Goal: Register for event/course

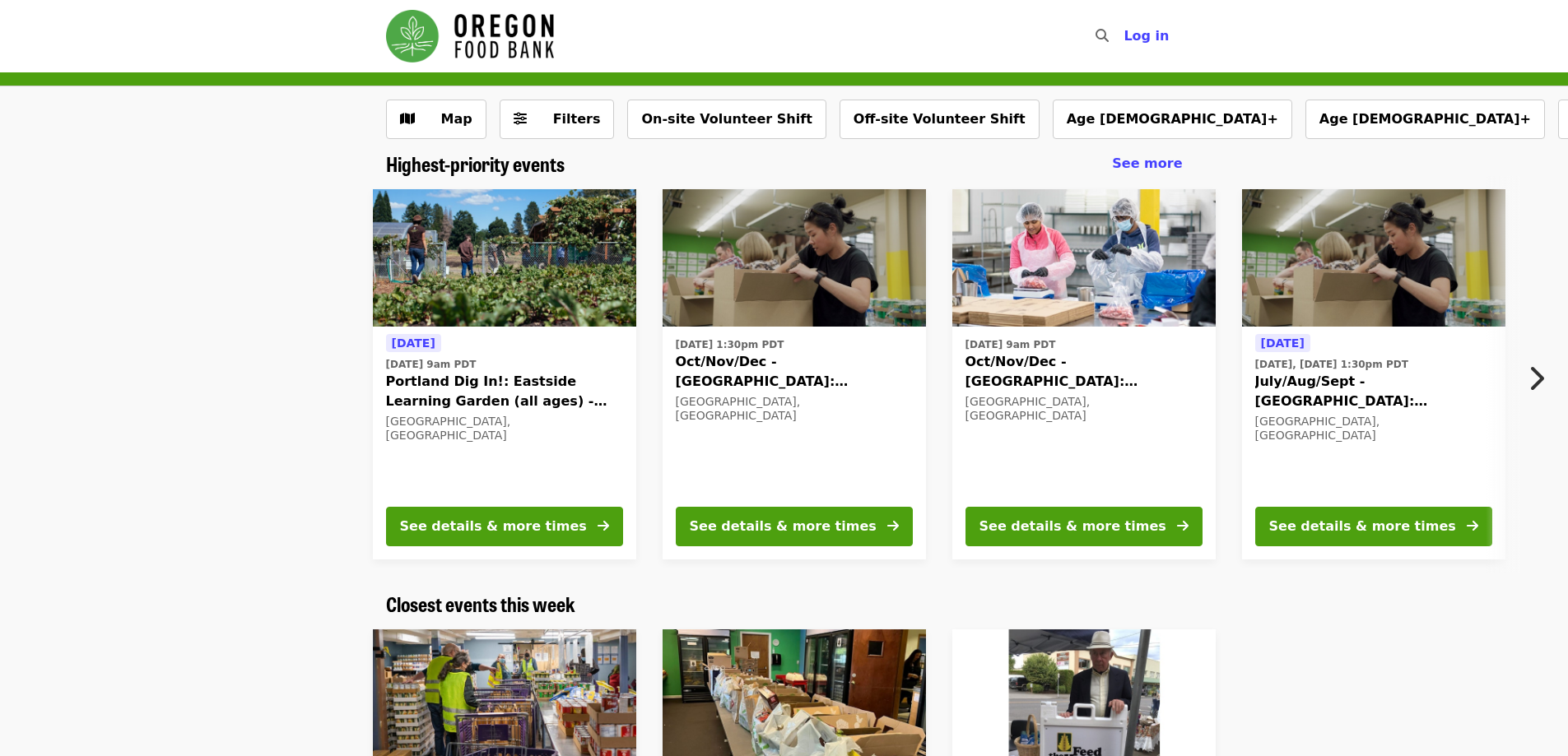
scroll to position [27, 0]
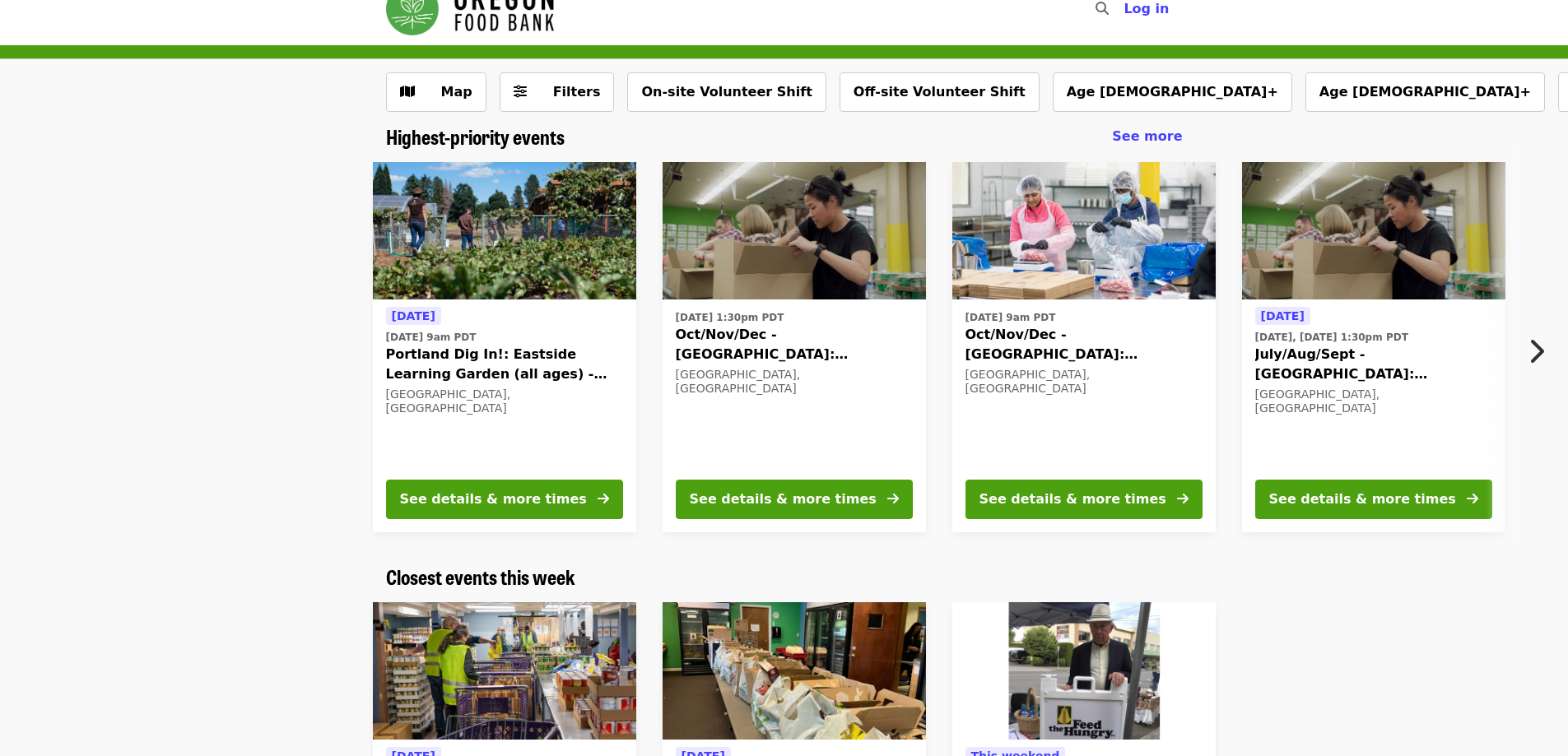
click at [1533, 345] on icon "chevron-right icon" at bounding box center [1536, 351] width 17 height 31
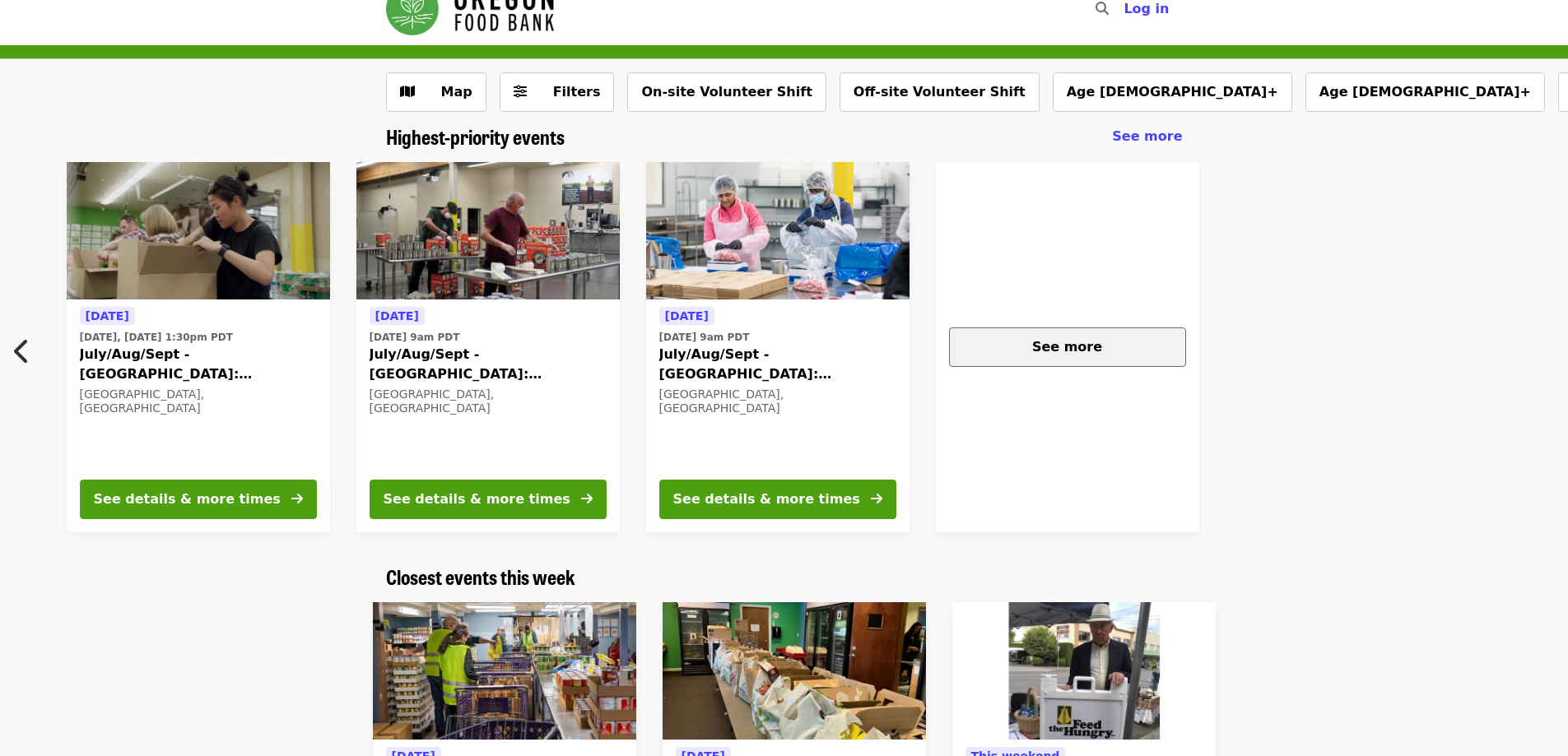
click at [1073, 353] on span "See more" at bounding box center [1067, 346] width 70 height 16
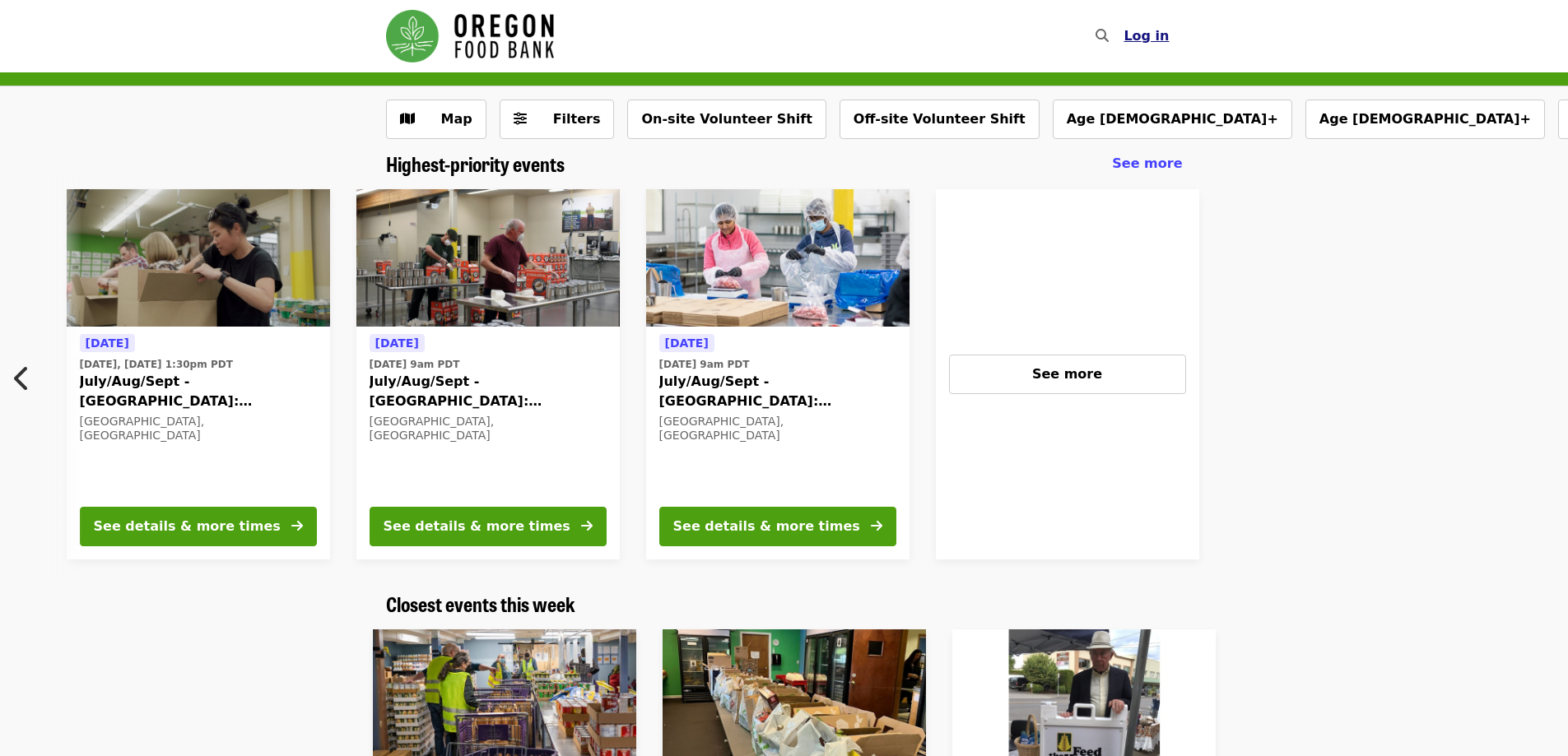
click at [1144, 36] on span "Log in" at bounding box center [1146, 36] width 45 height 16
click at [1152, 25] on button "Log in" at bounding box center [1146, 36] width 72 height 33
click at [1147, 36] on span "Log in" at bounding box center [1146, 36] width 45 height 16
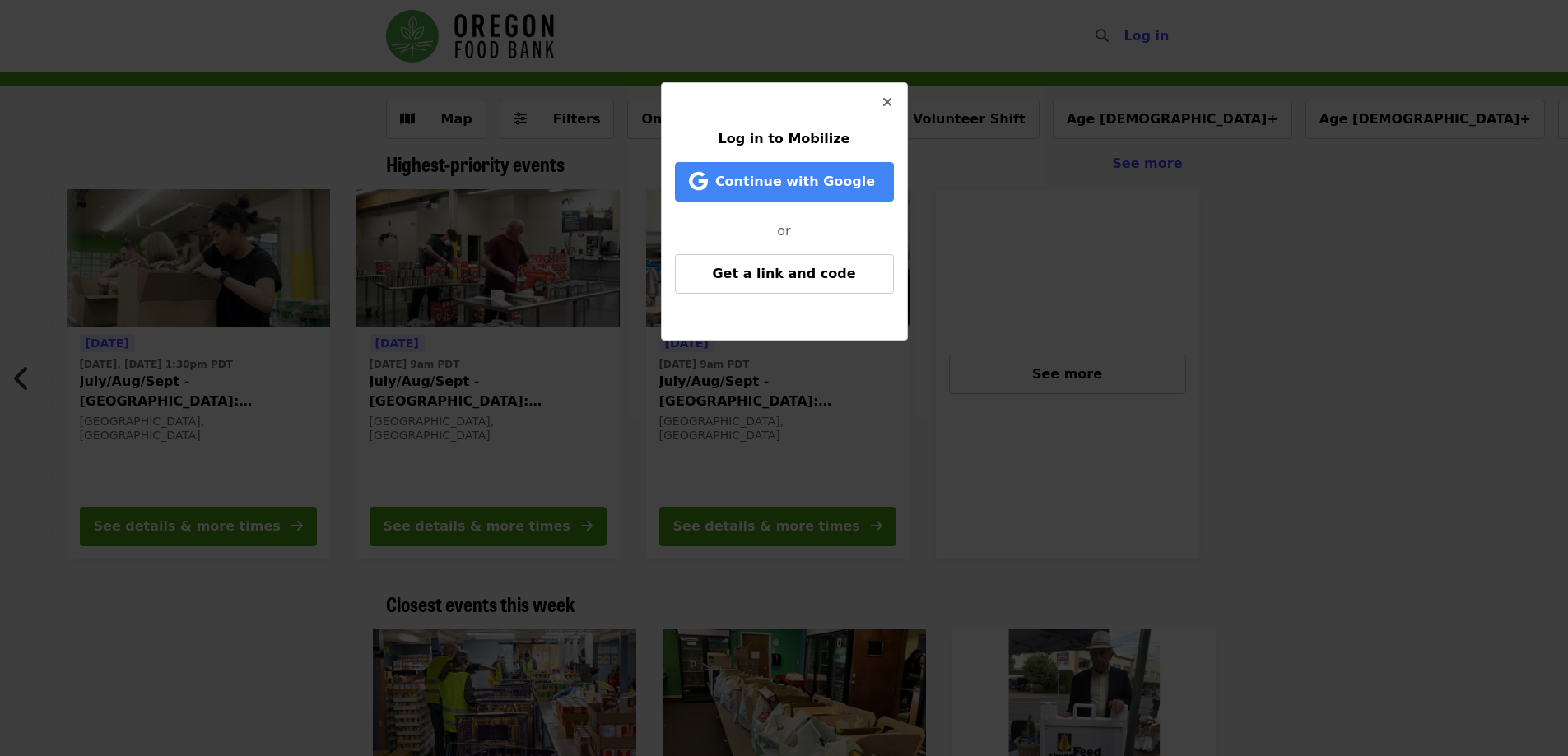
click at [888, 101] on icon "times icon" at bounding box center [887, 102] width 10 height 16
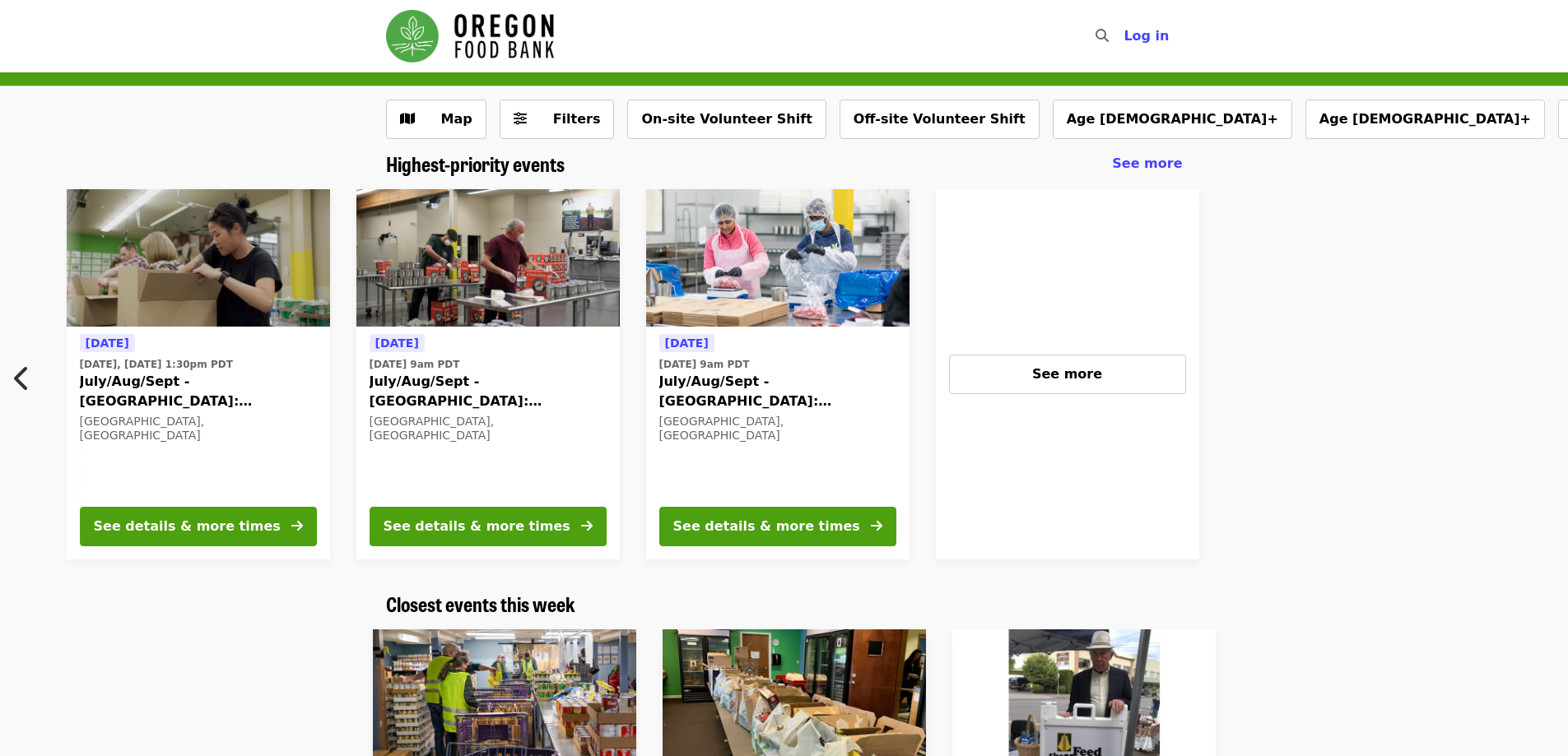
click at [467, 48] on img "Main navigation" at bounding box center [470, 36] width 167 height 52
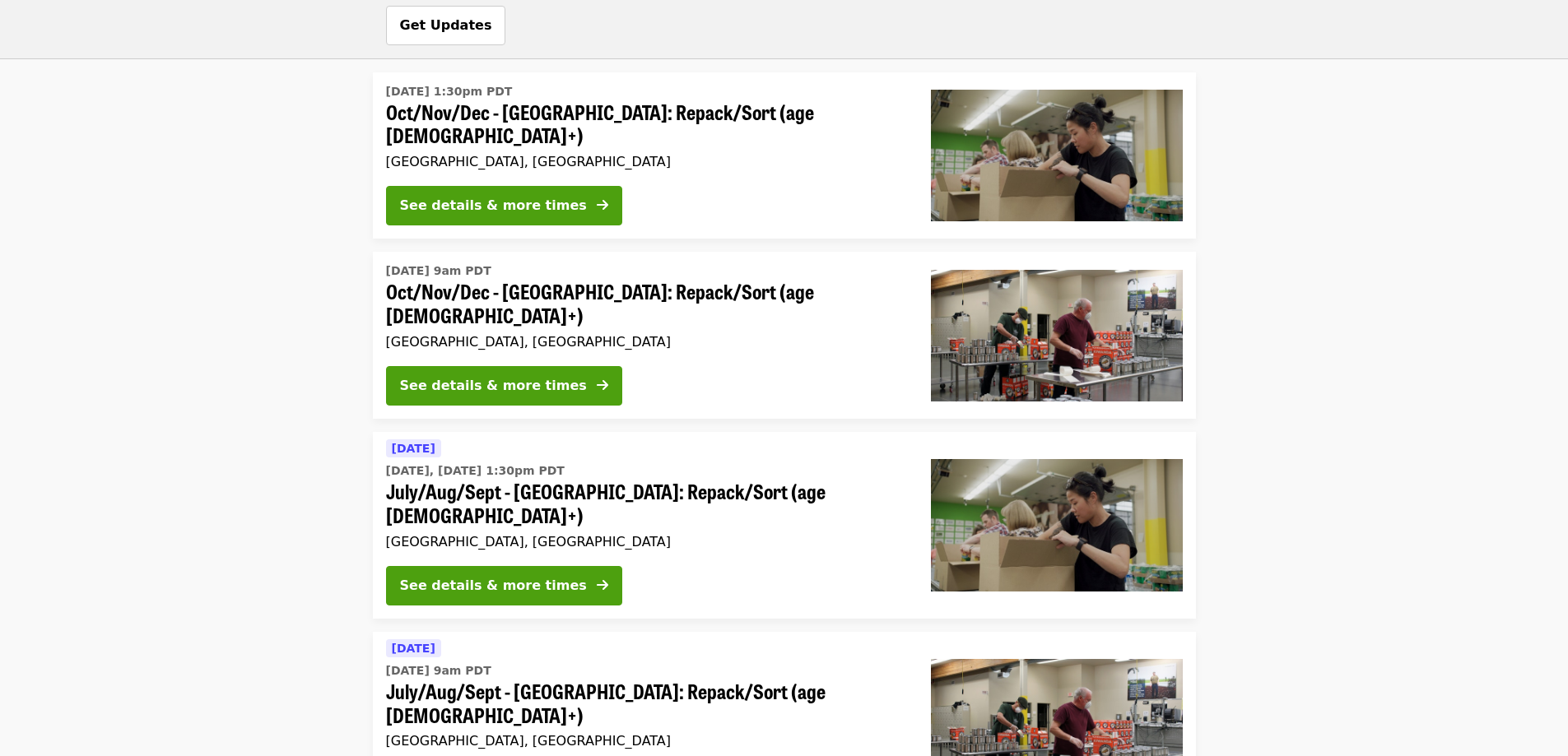
scroll to position [1863, 0]
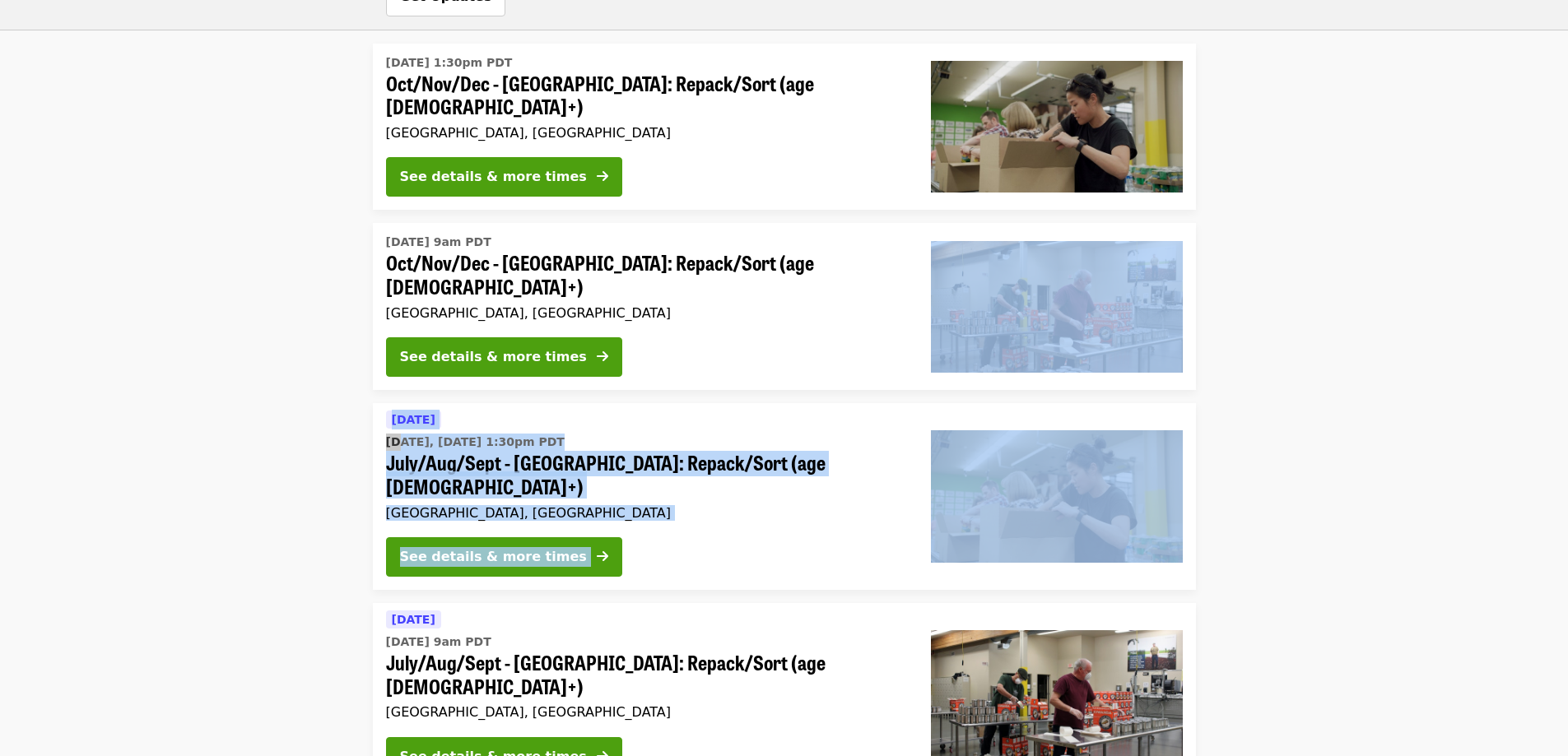
drag, startPoint x: 1532, startPoint y: 353, endPoint x: 1507, endPoint y: 442, distance: 92.4
click at [1514, 420] on ul "Here are some events farther away... This week Fri, Sep 5 @ 1:30pm PDT Reynolds…" at bounding box center [784, 757] width 1568 height 2988
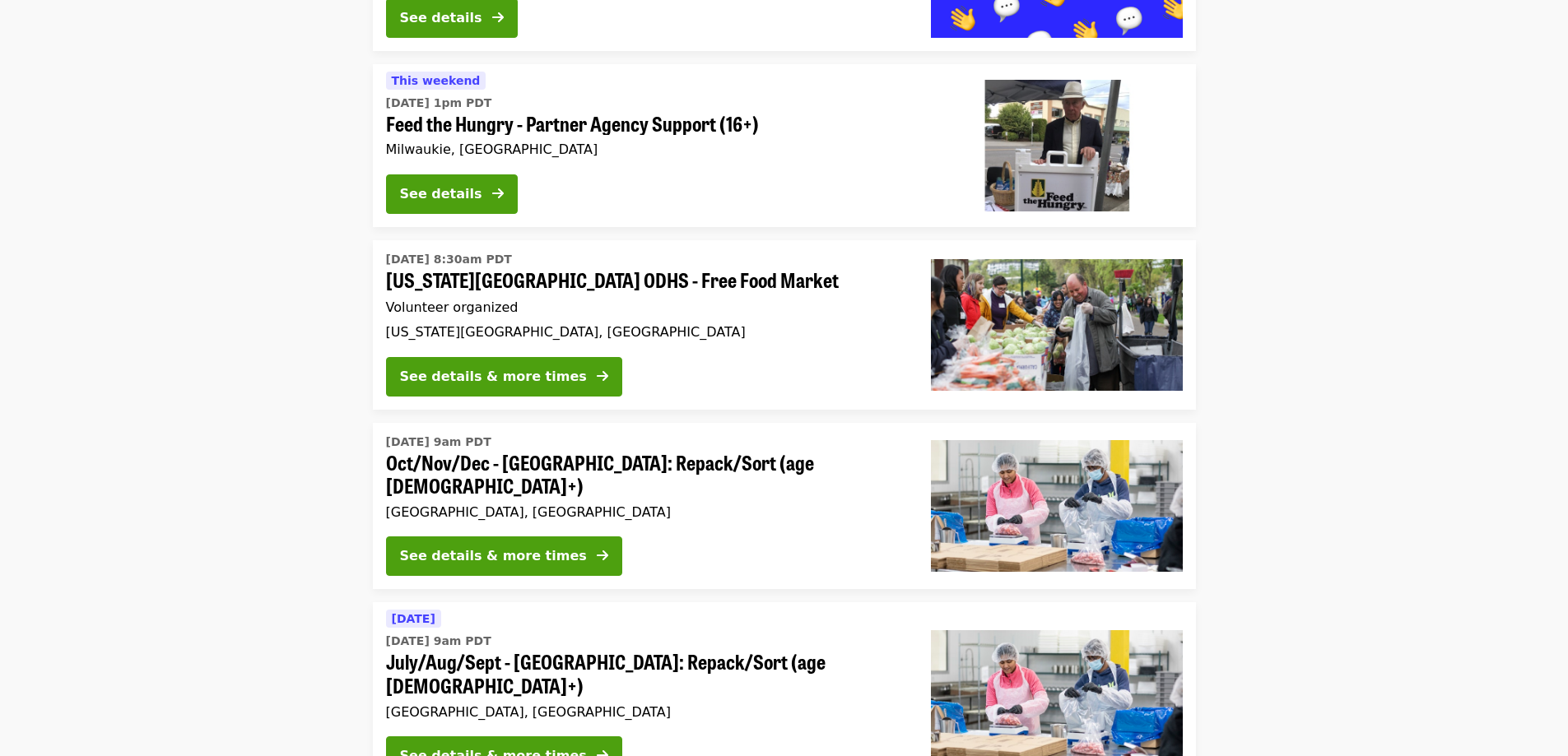
scroll to position [3474, 0]
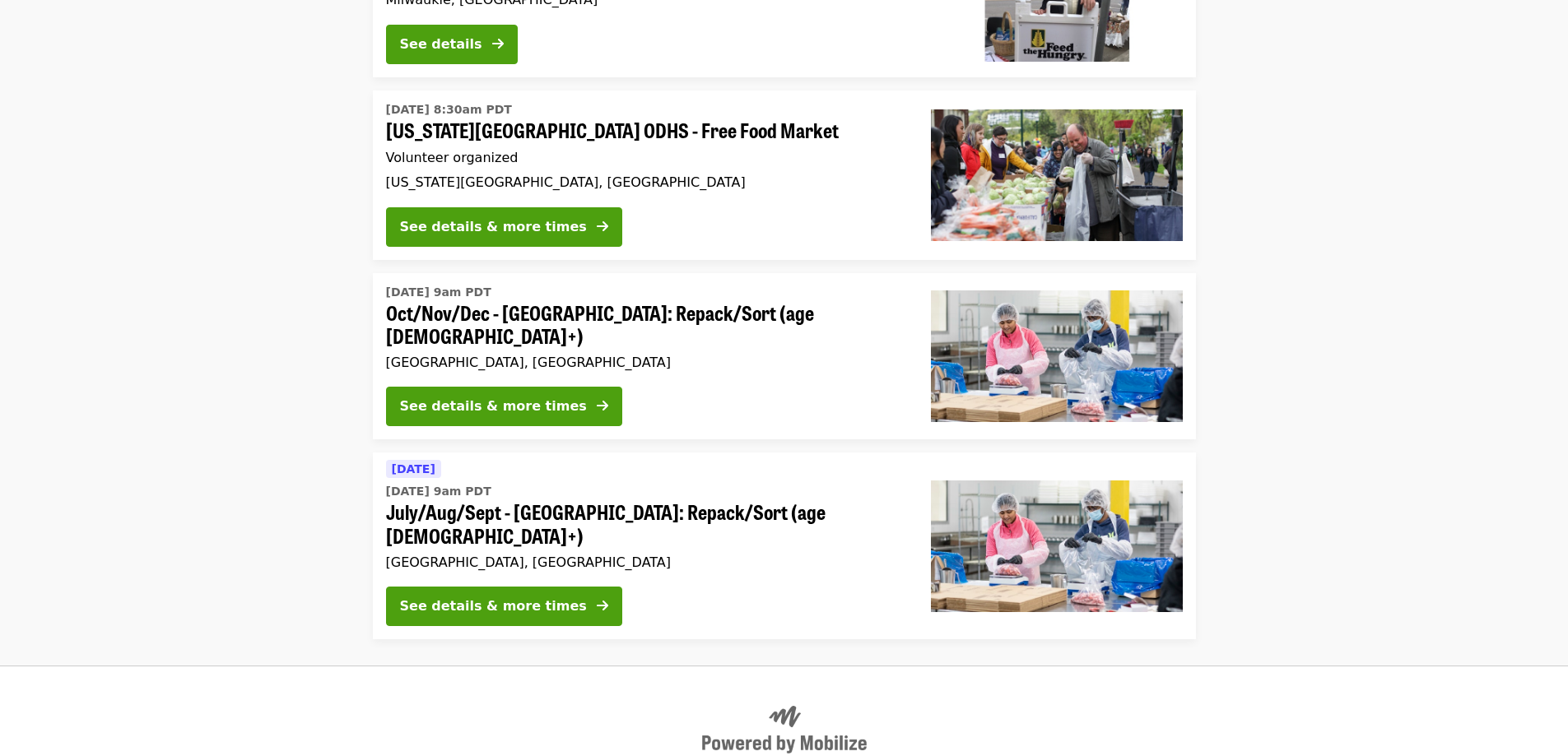
click at [1285, 309] on li "Wed, Oct 1 @ 9am PDT Oct/Nov/Dec - Beaverton: Repack/Sort (age 10+) Beaverton, …" at bounding box center [784, 356] width 1568 height 167
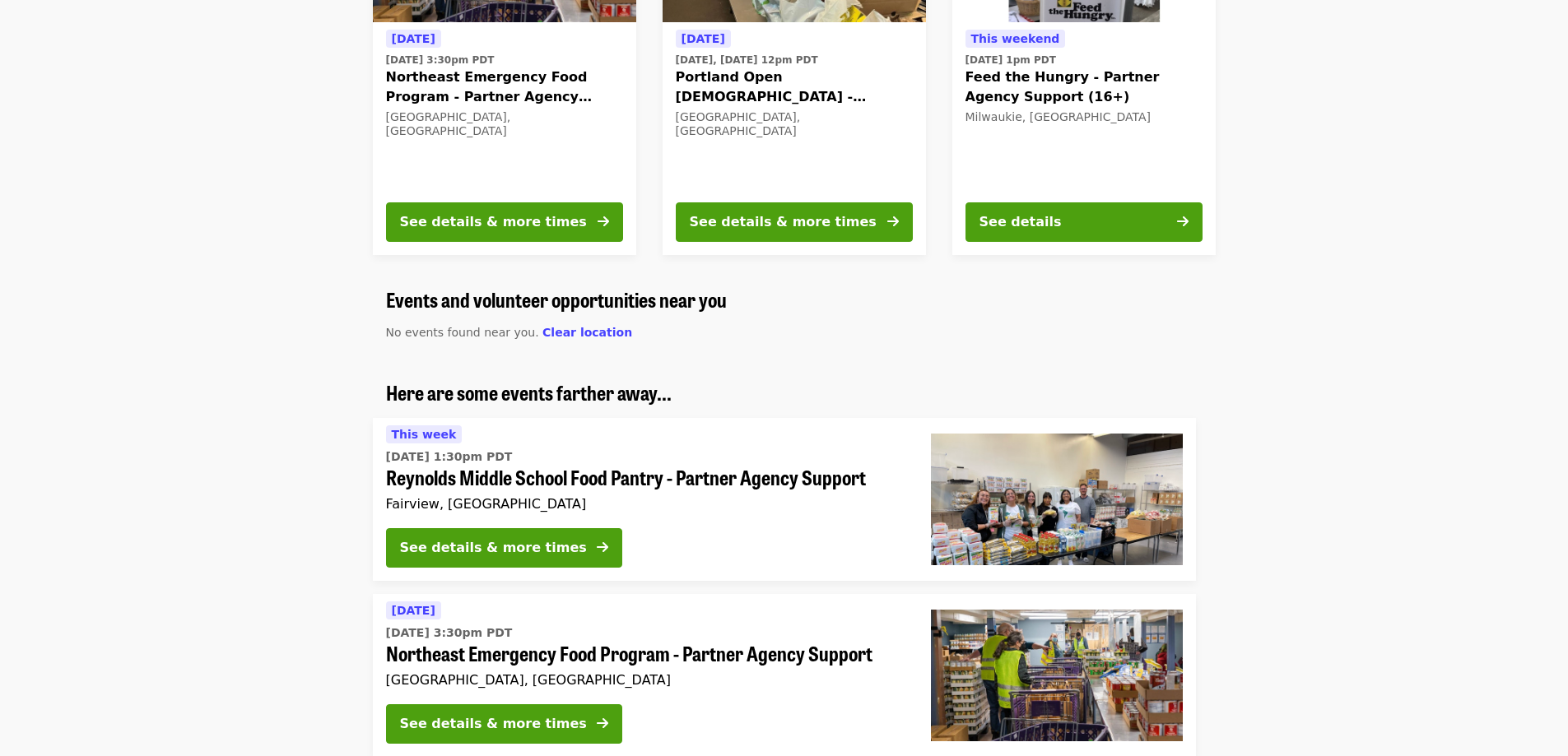
scroll to position [0, 0]
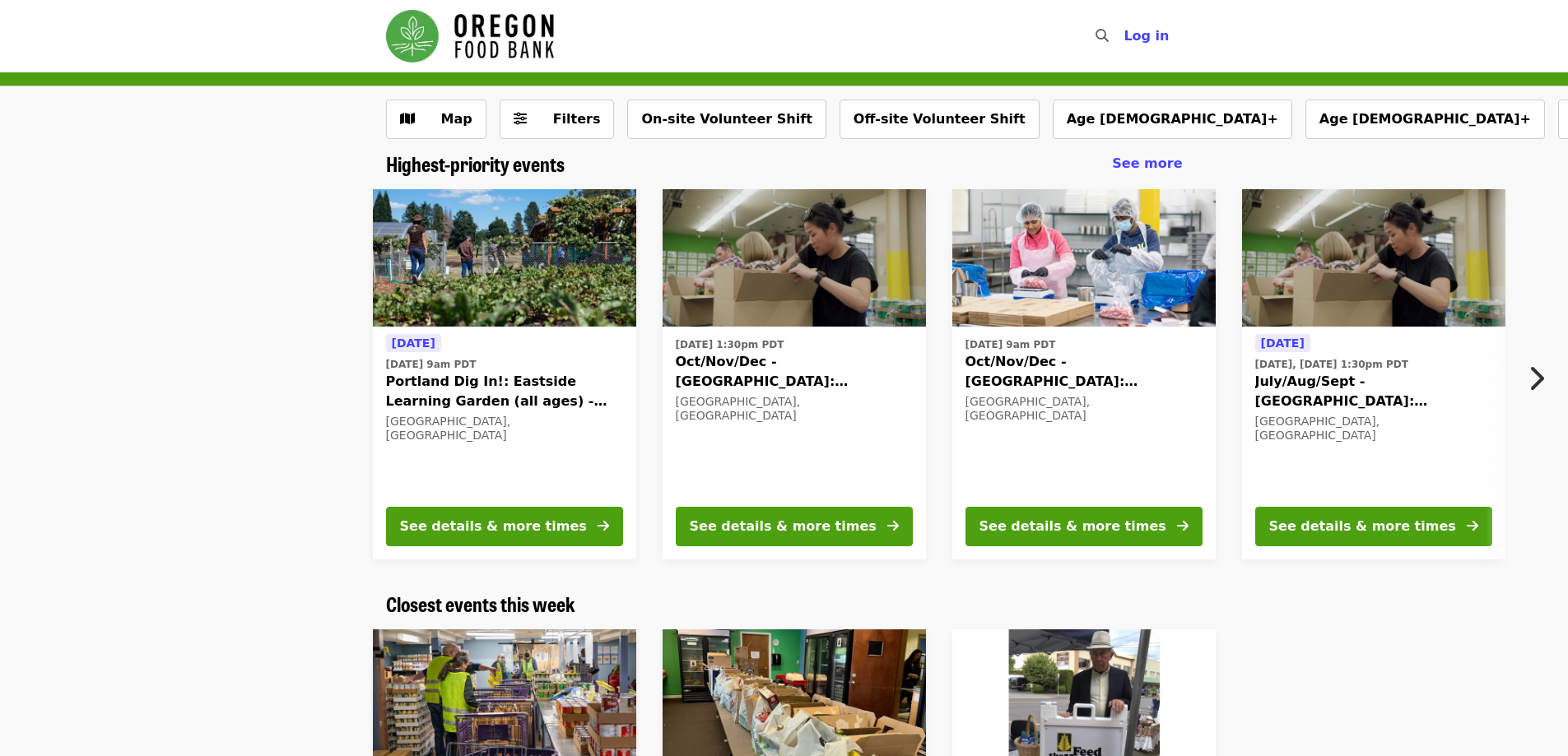
click at [1158, 35] on span "Log in" at bounding box center [1146, 36] width 45 height 16
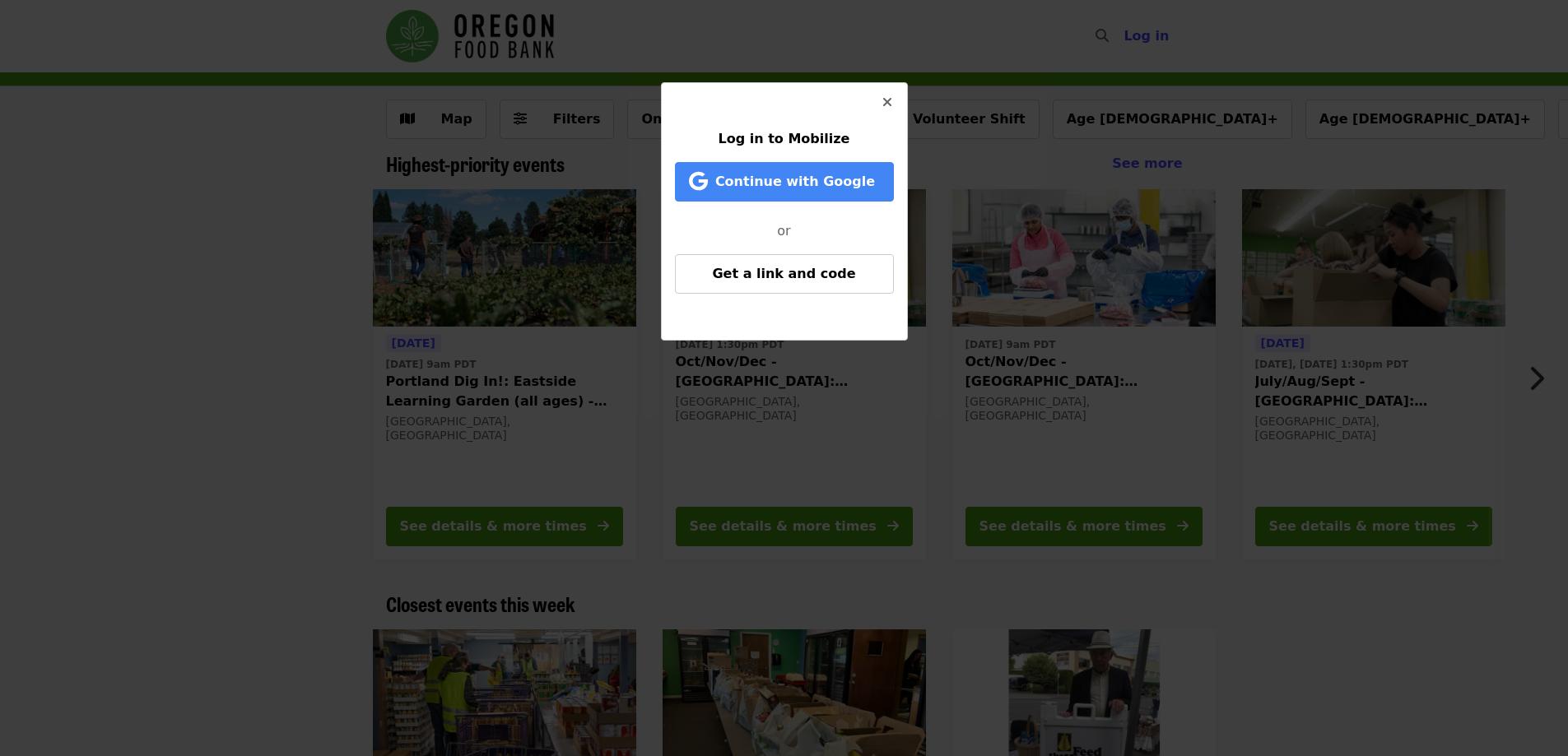
click at [886, 101] on icon "times icon" at bounding box center [887, 102] width 10 height 16
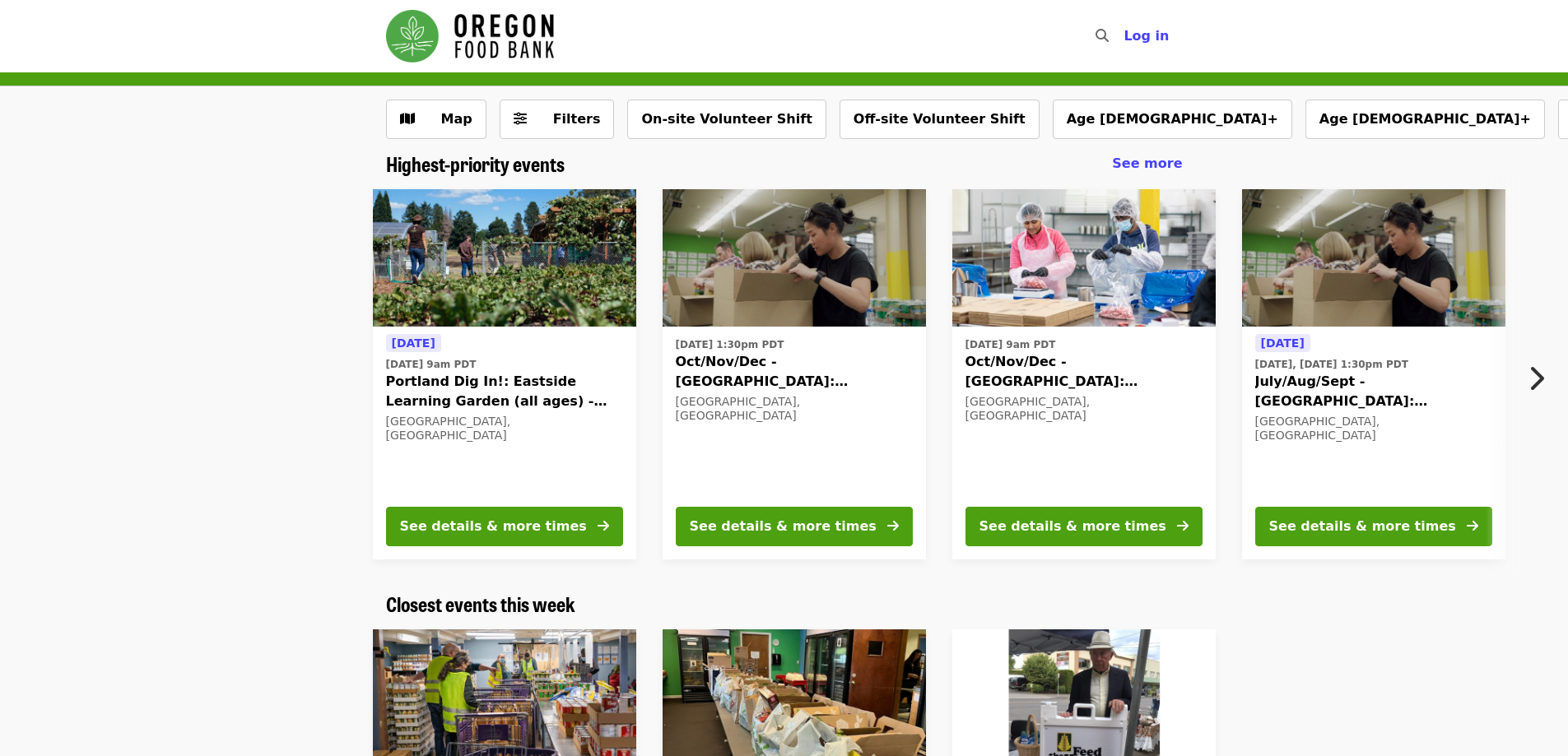
click img "Main navigation"
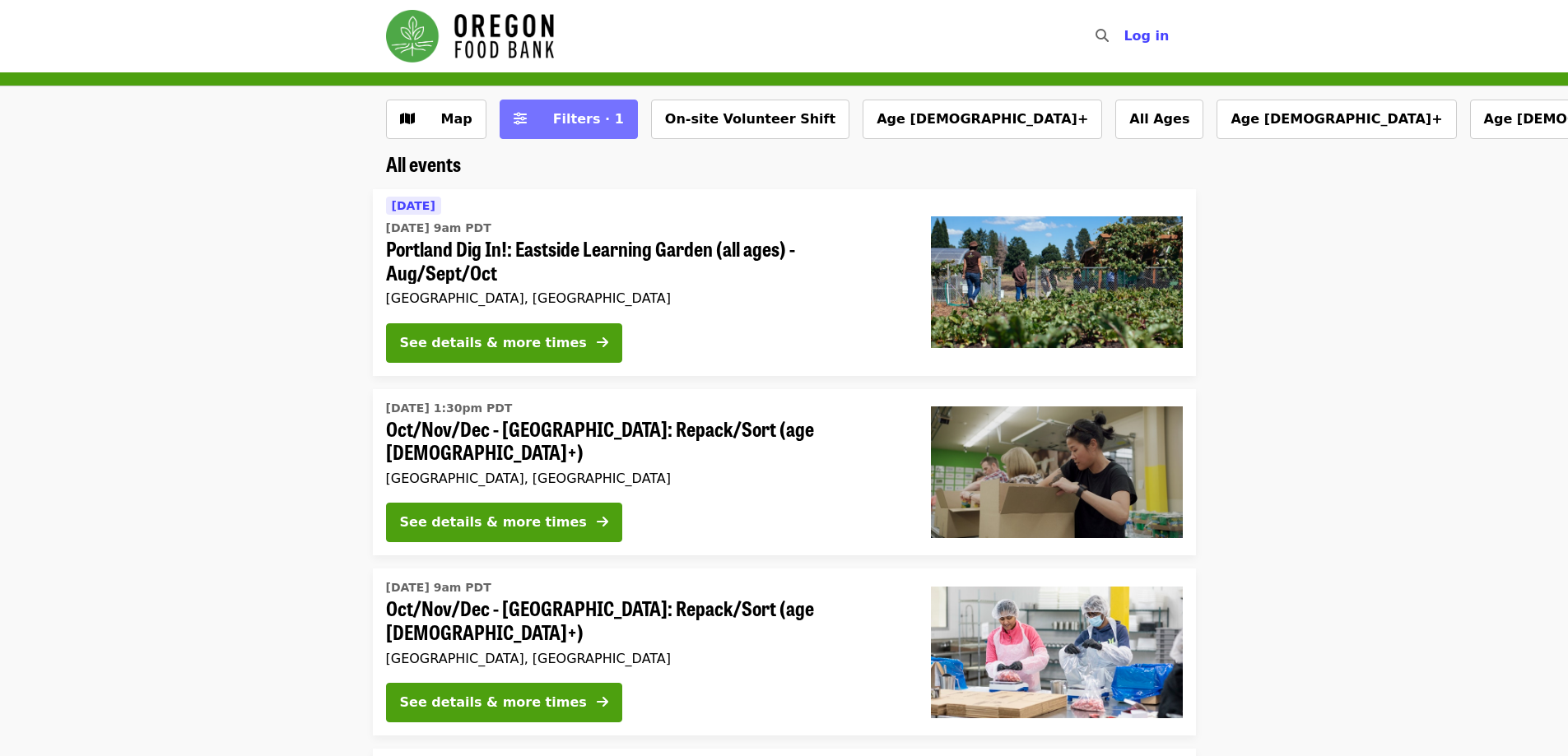
click at [560, 116] on span "Filters · 1" at bounding box center [588, 119] width 71 height 16
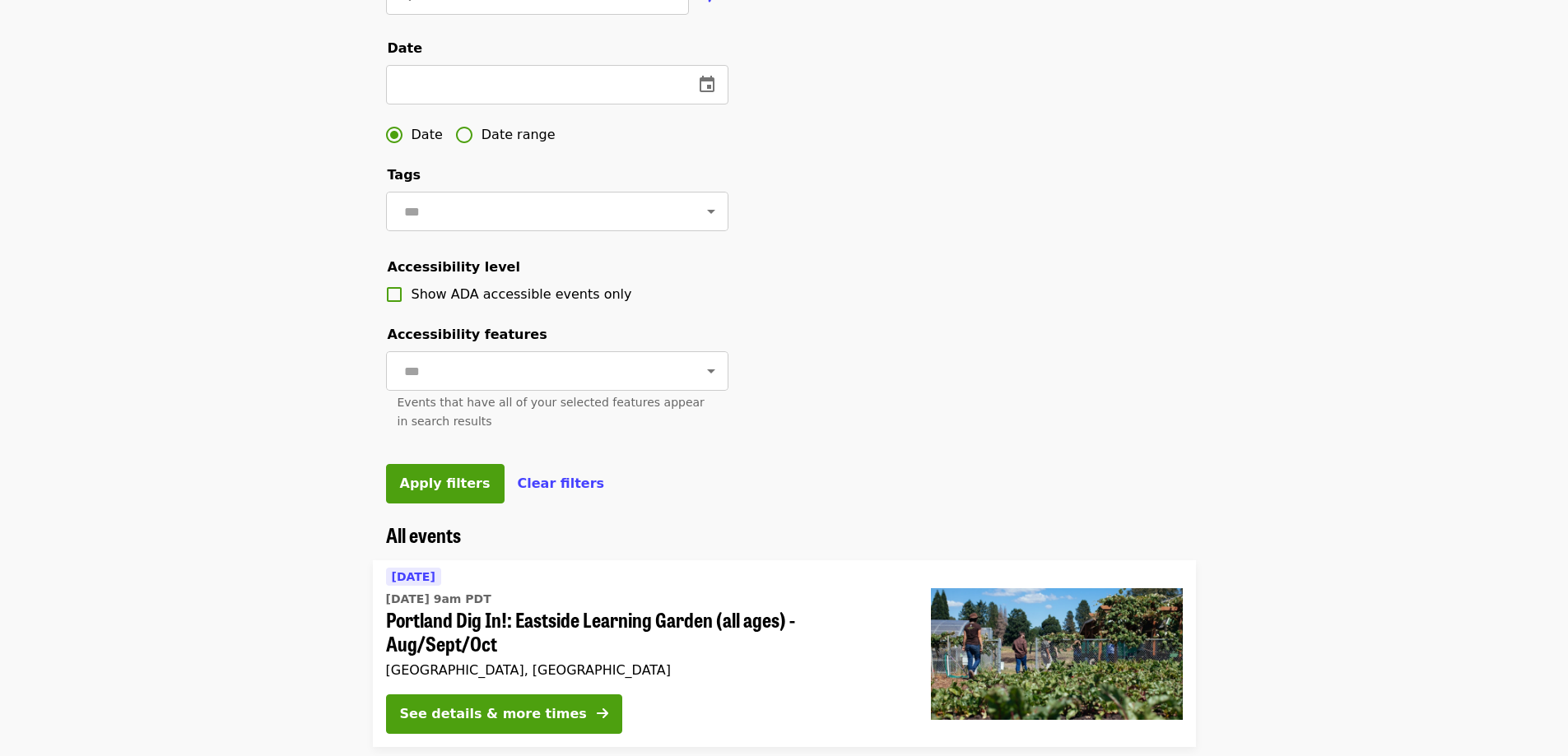
scroll to position [521, 0]
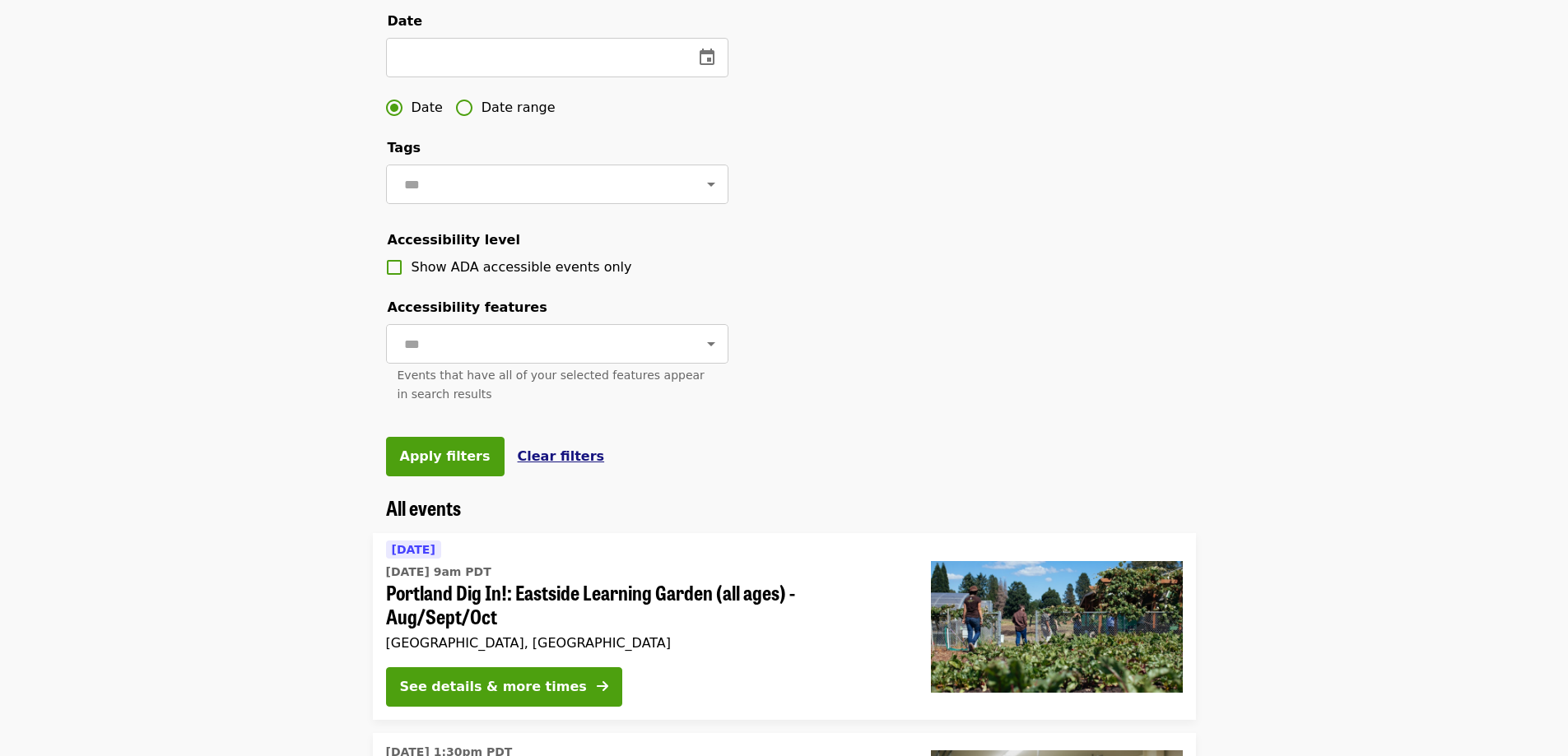
click at [547, 464] on span "Clear filters" at bounding box center [560, 456] width 87 height 16
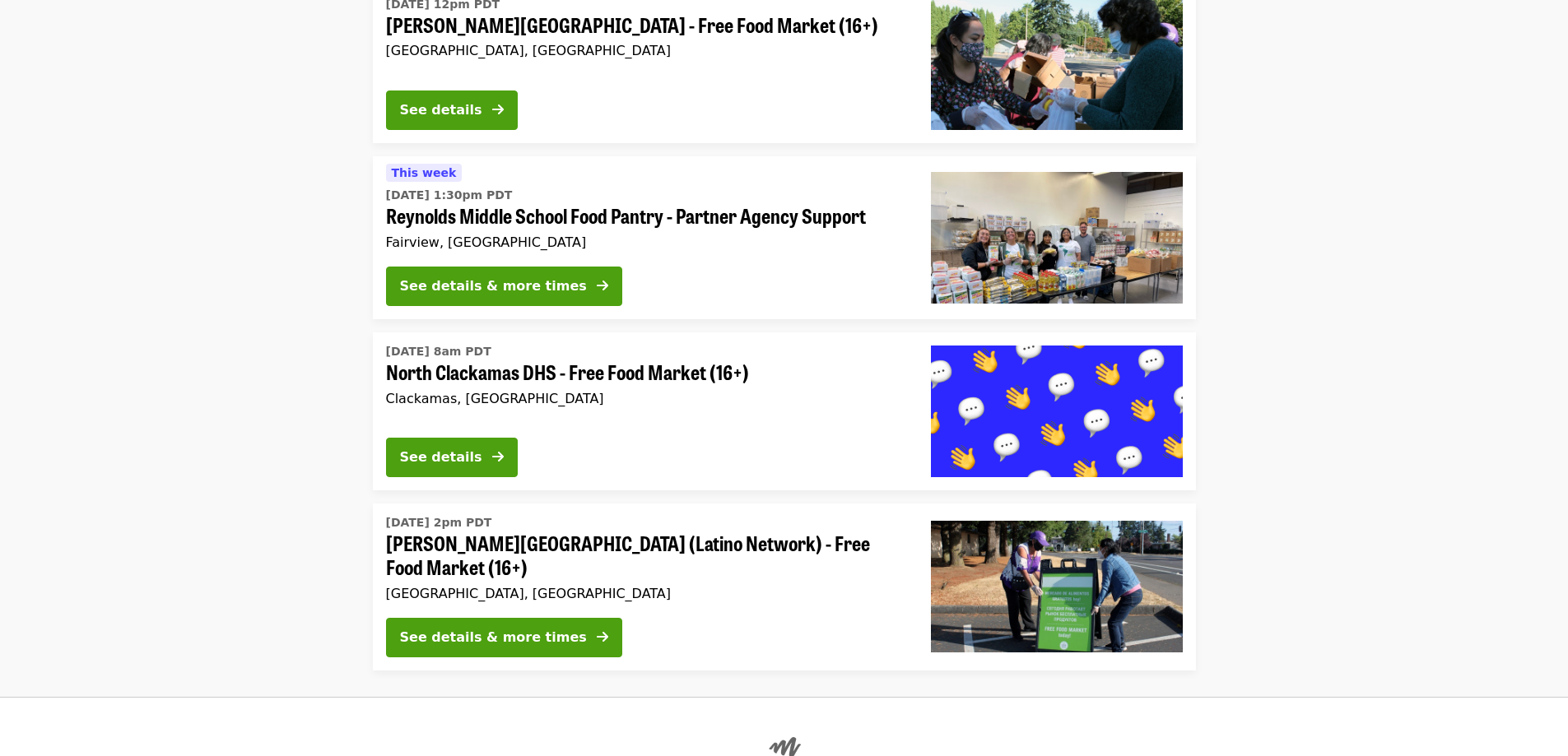
scroll to position [2500, 0]
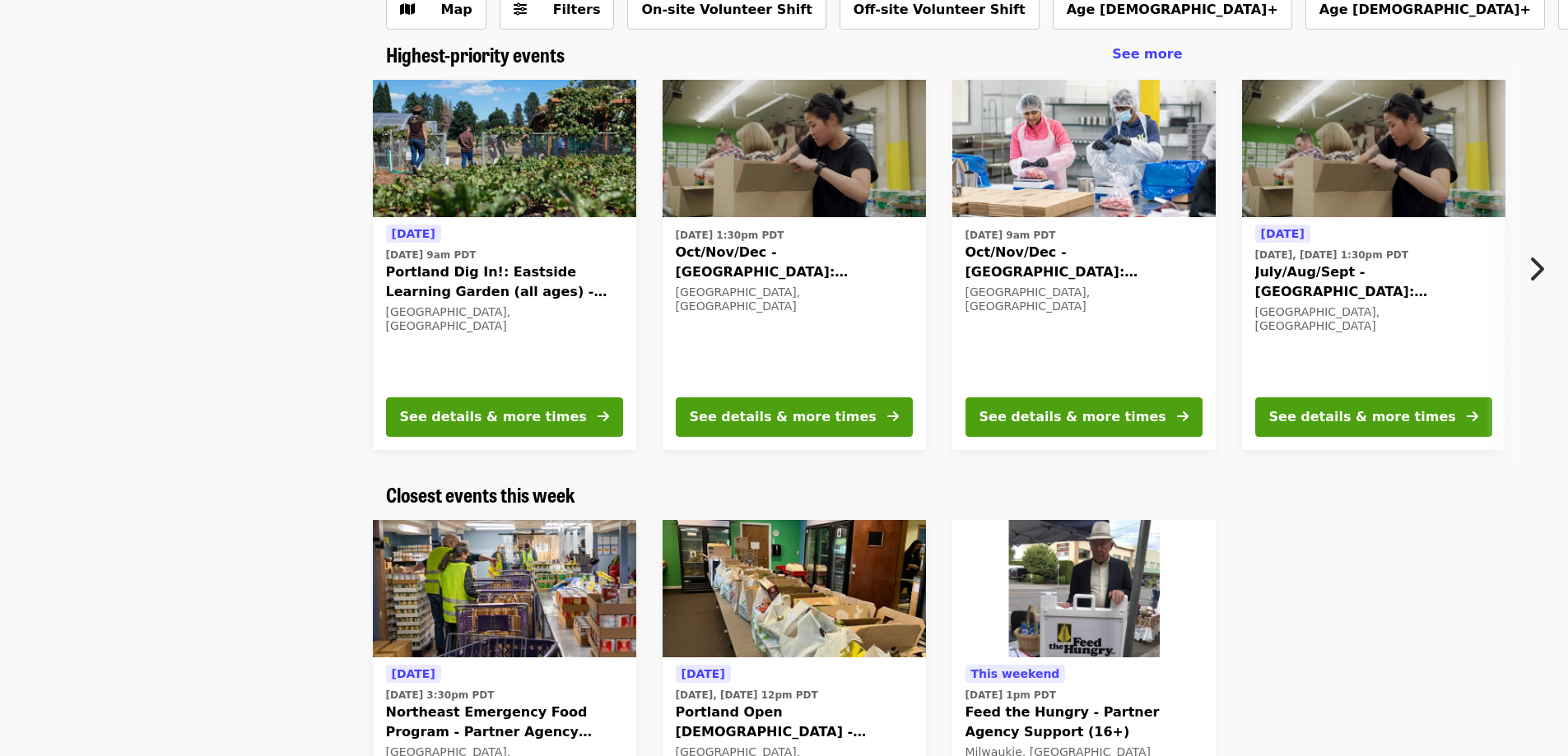
scroll to position [27, 0]
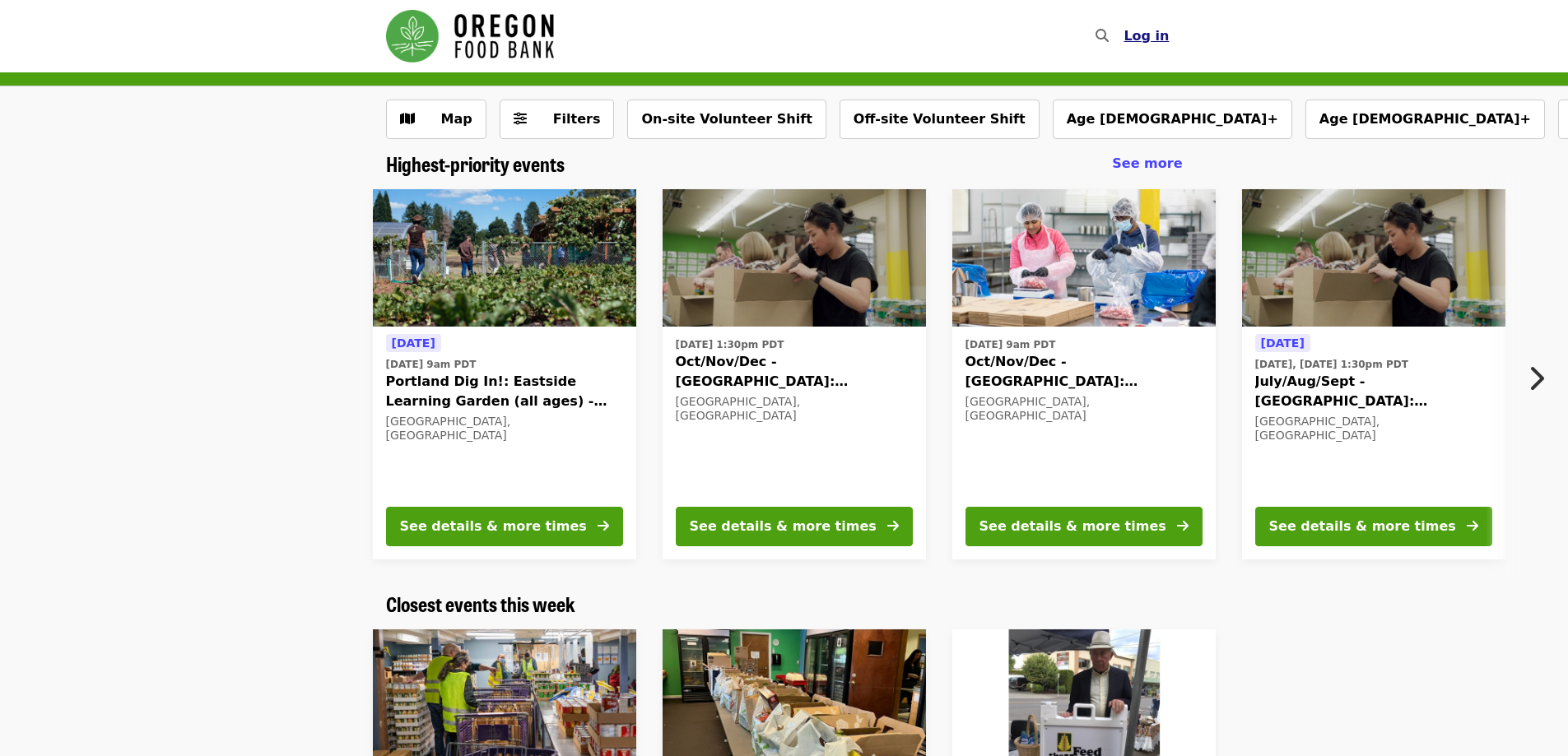
click at [1164, 31] on span "Log in" at bounding box center [1146, 36] width 45 height 16
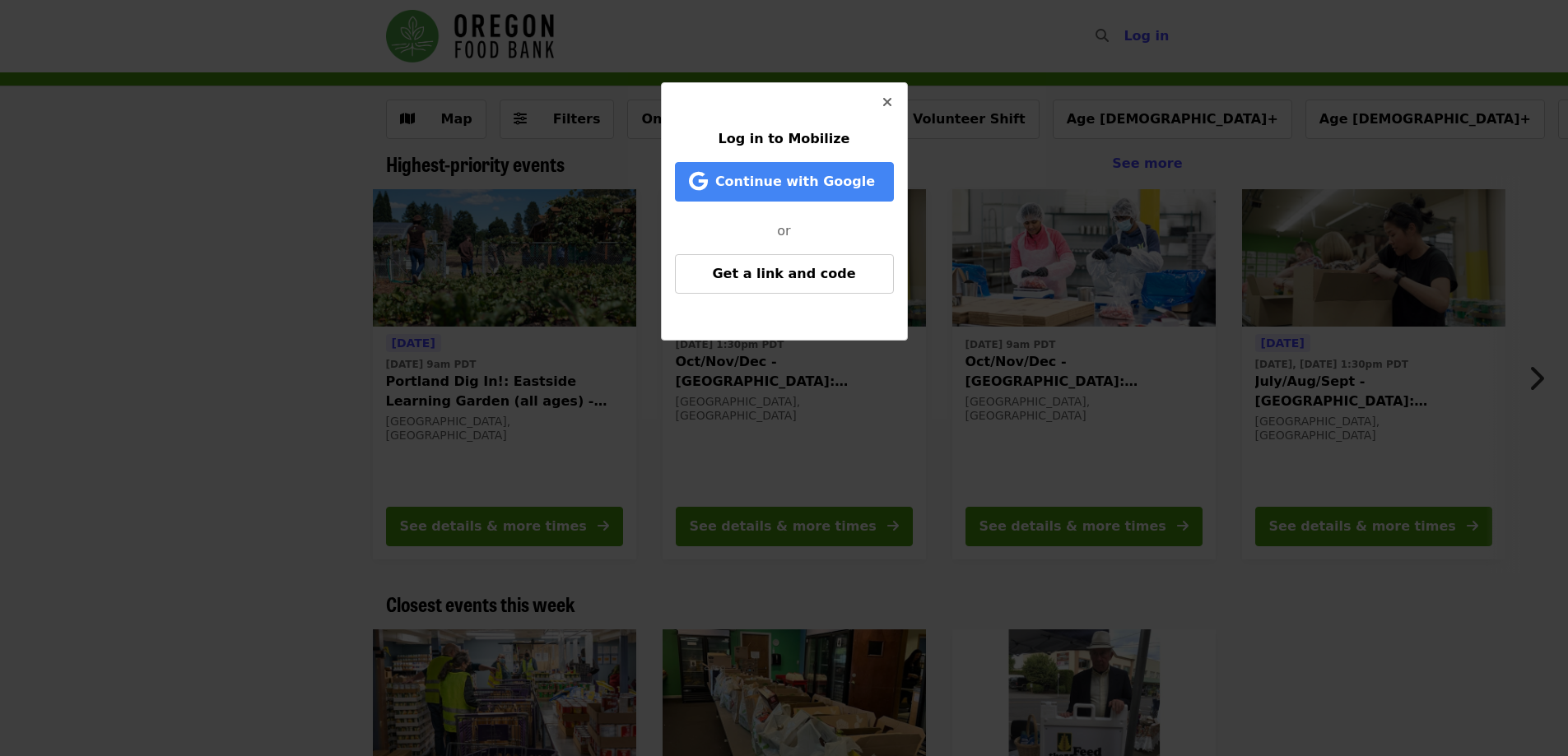
click at [772, 133] on span "Log in to Mobilize" at bounding box center [784, 138] width 132 height 16
click at [714, 138] on h4 "Log in to Mobilize" at bounding box center [784, 138] width 219 height 20
click at [728, 279] on span "Get a link and code" at bounding box center [783, 273] width 143 height 16
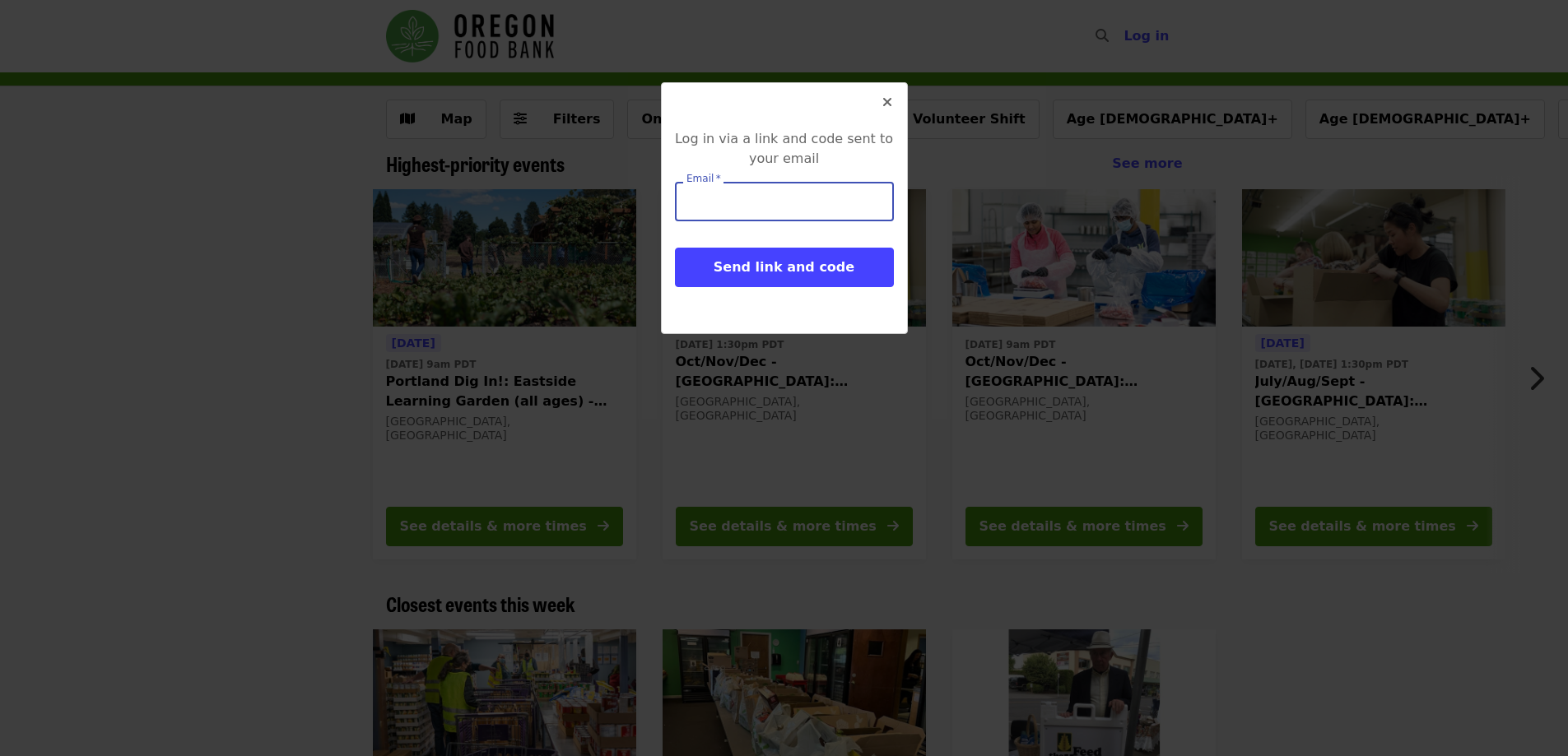
click at [744, 202] on input "Email   *" at bounding box center [784, 201] width 219 height 39
type input "**********"
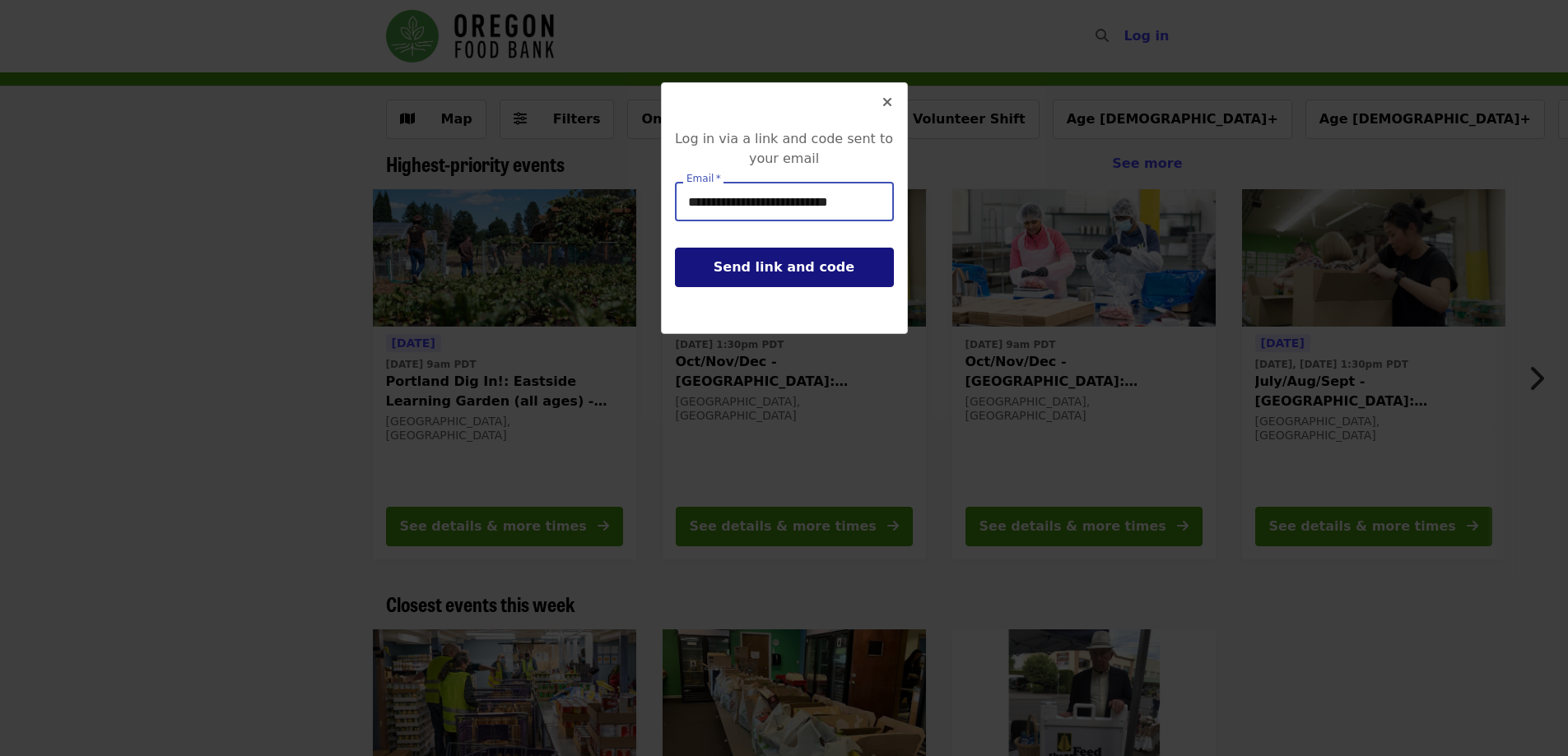
click at [742, 270] on span "Send link and code" at bounding box center [784, 267] width 140 height 16
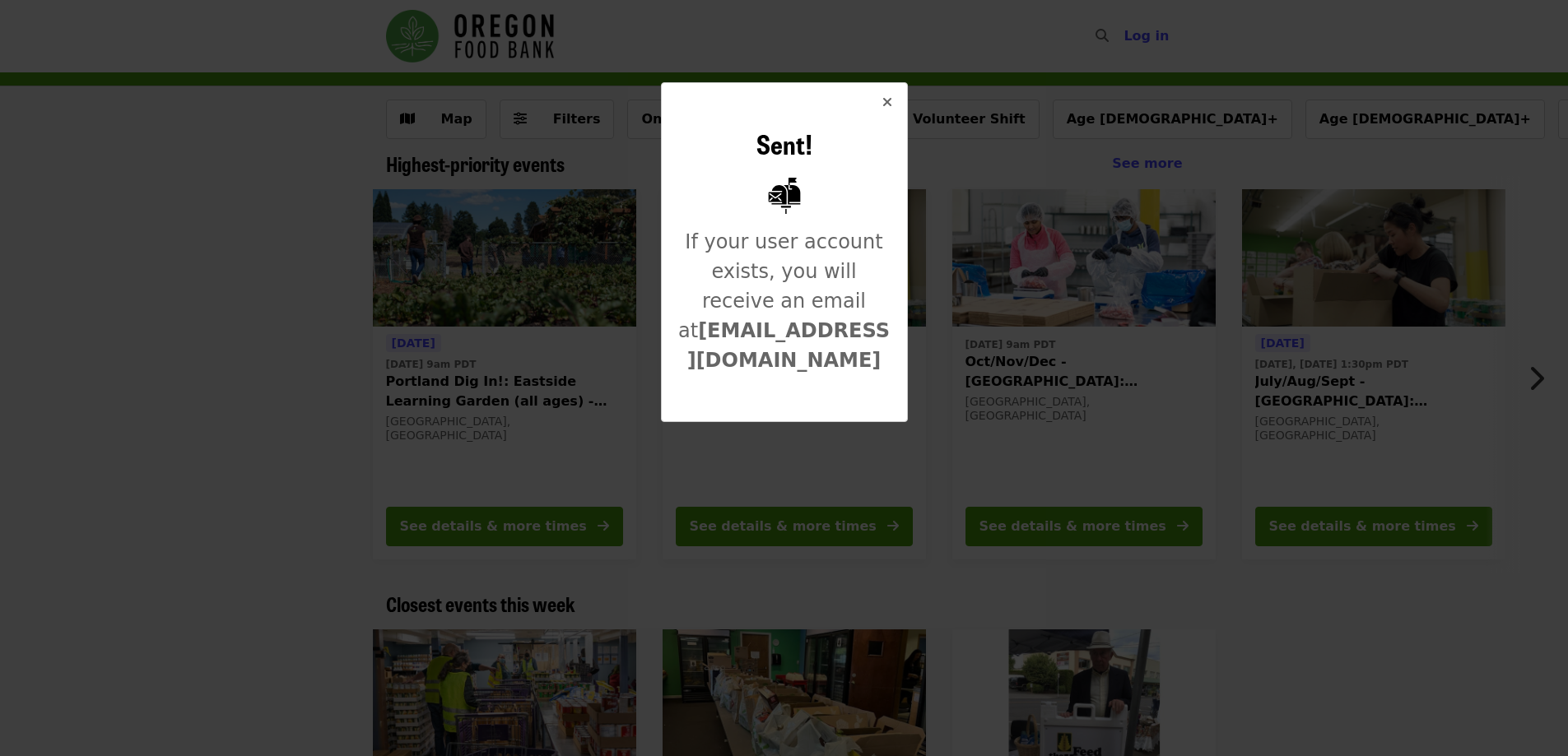
click at [890, 99] on icon "times icon" at bounding box center [887, 102] width 10 height 16
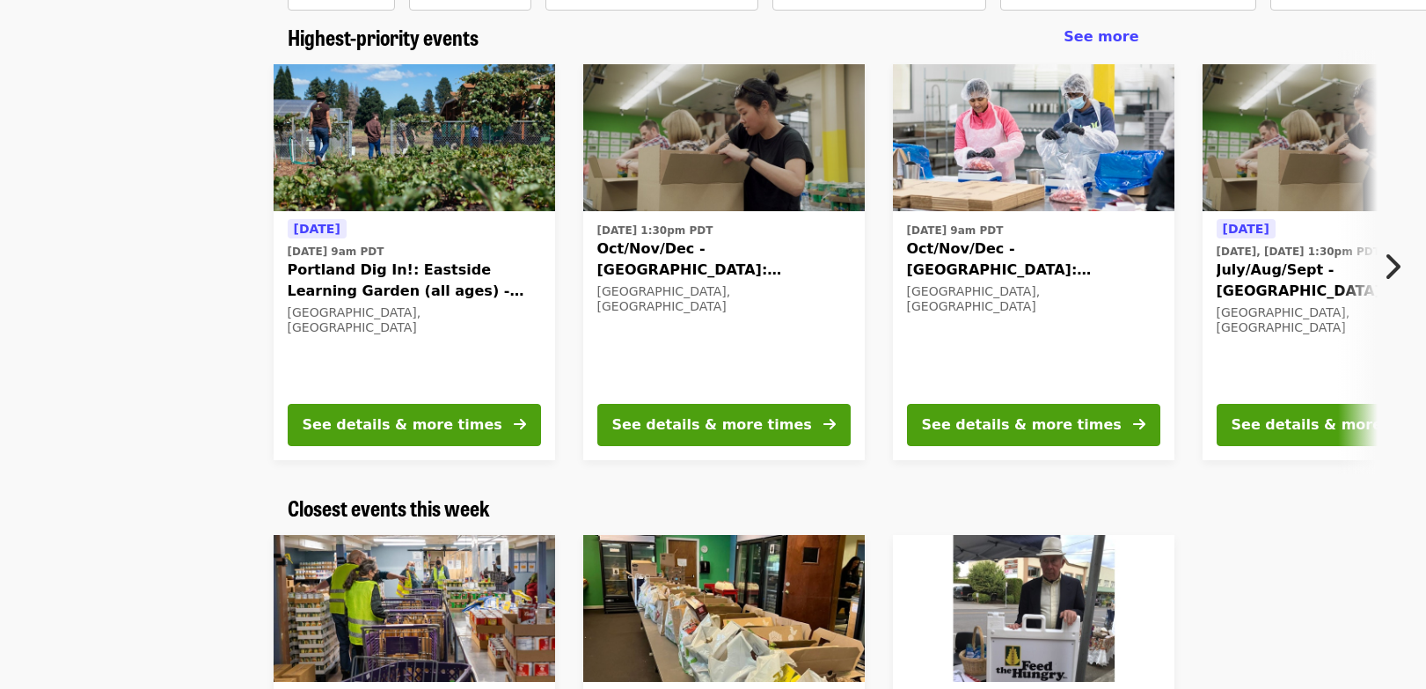
scroll to position [79, 0]
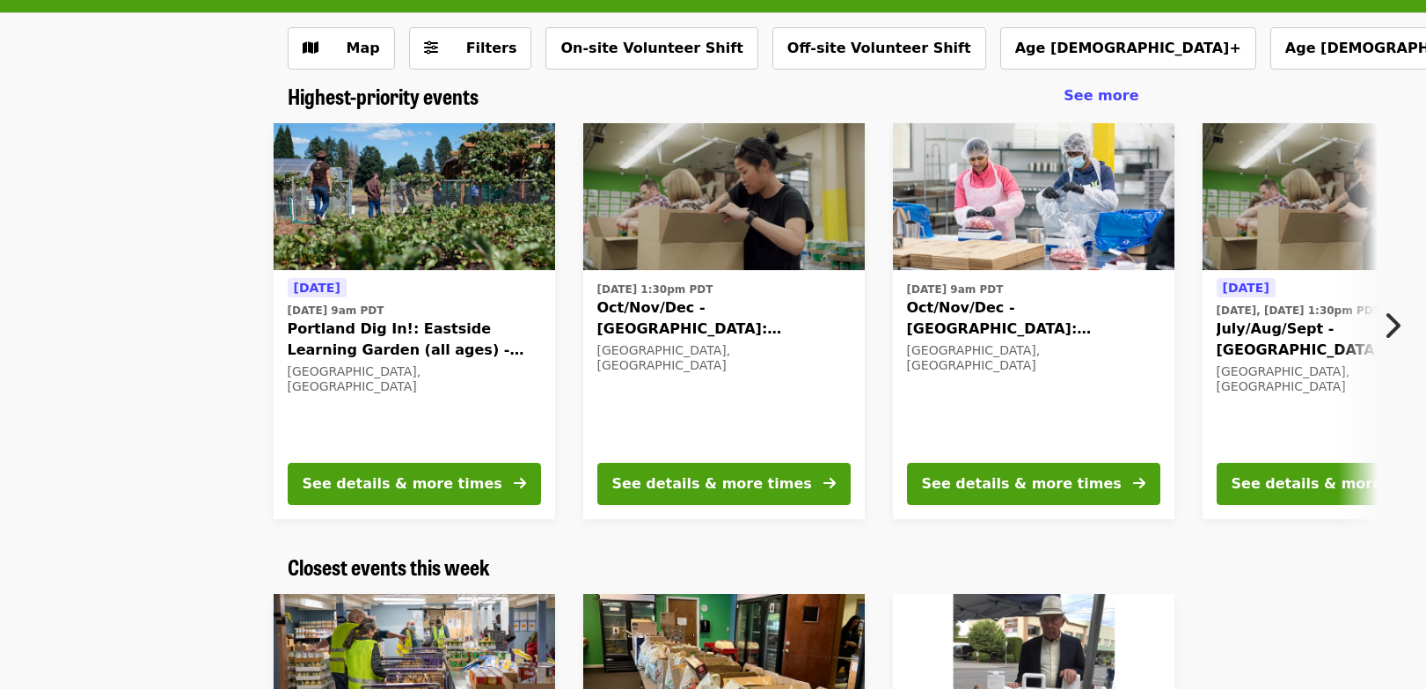
click at [982, 311] on span "Oct/Nov/Dec - Beaverton: Repack/Sort (age 10+)" at bounding box center [1033, 318] width 253 height 42
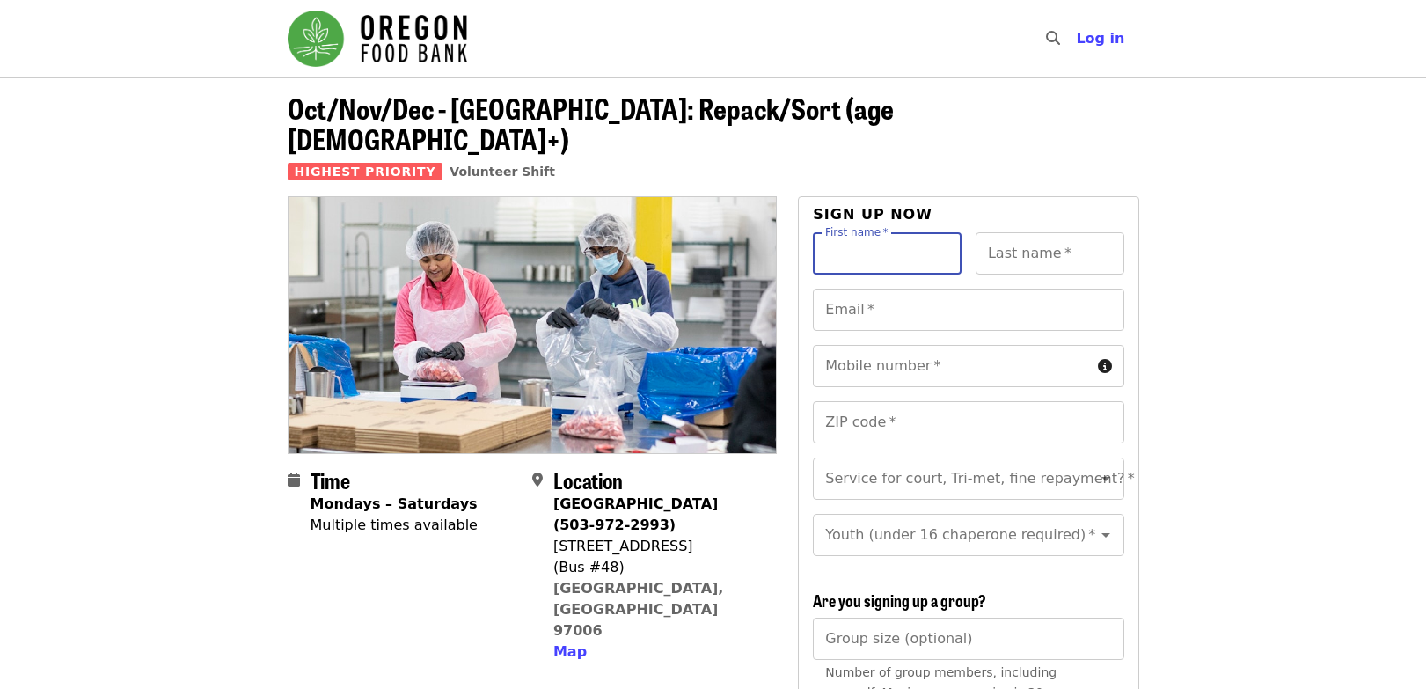
click at [956, 232] on input "First name   *" at bounding box center [887, 253] width 149 height 42
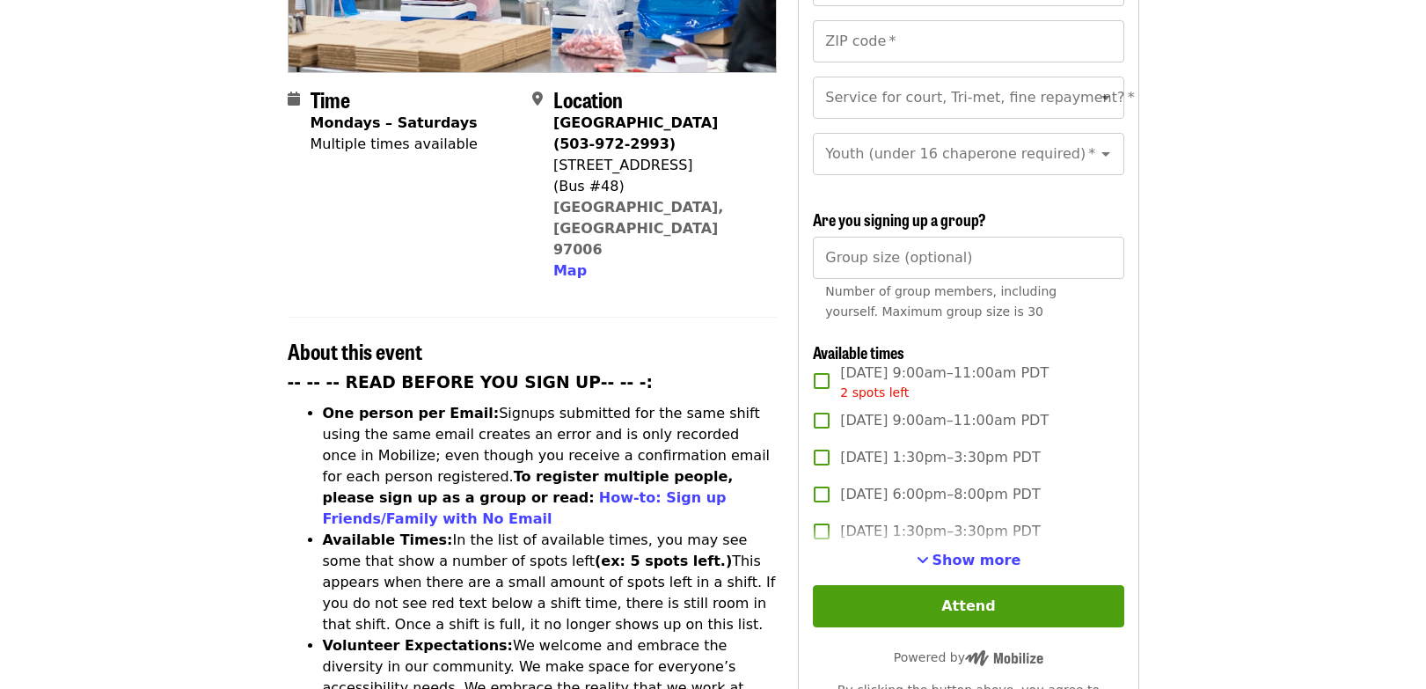
scroll to position [352, 0]
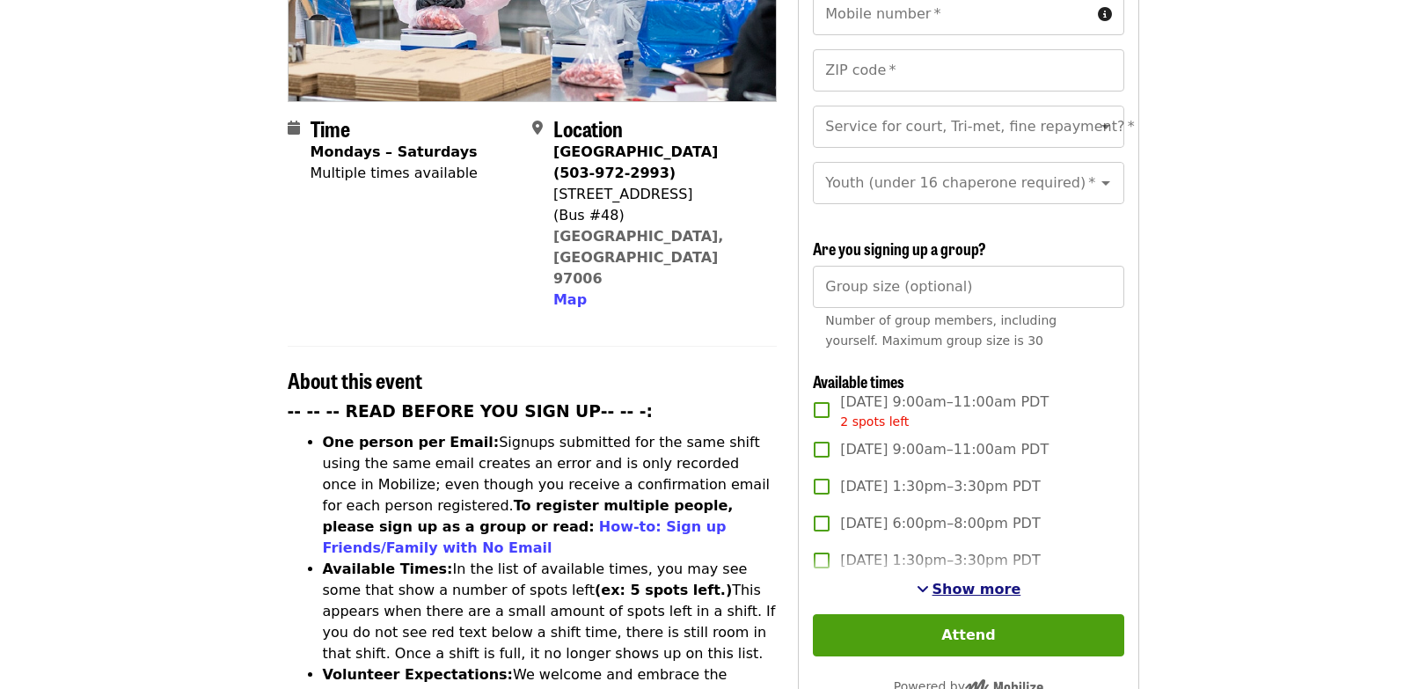
click at [974, 592] on span "Show more" at bounding box center [976, 589] width 89 height 17
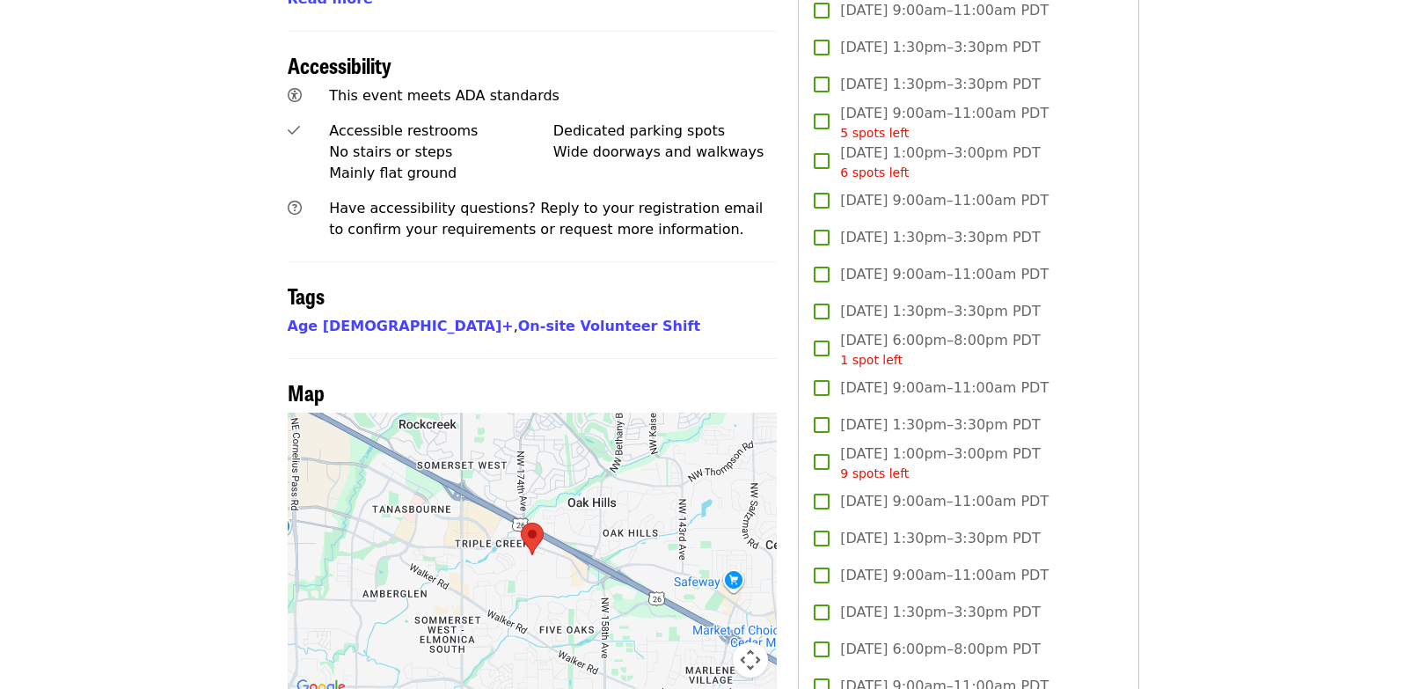
scroll to position [1231, 0]
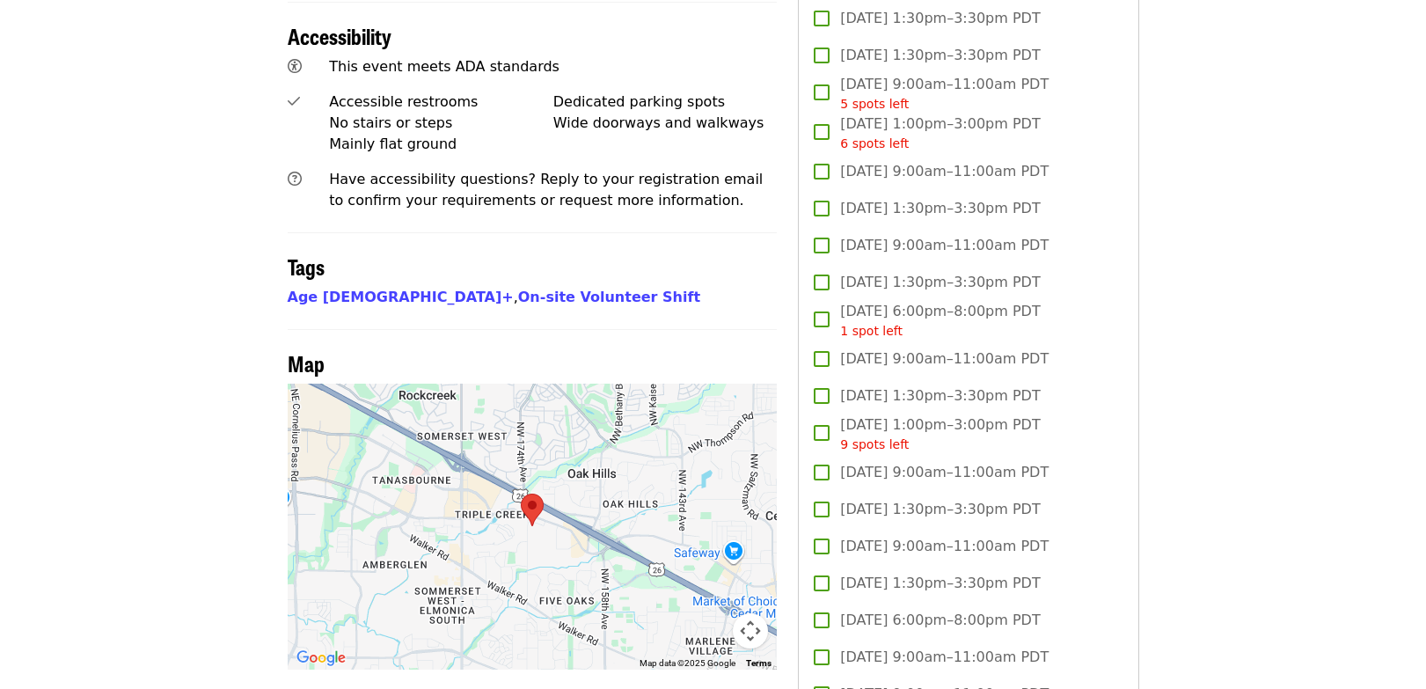
click at [748, 613] on button "Map camera controls" at bounding box center [750, 630] width 35 height 35
click at [704, 525] on button "Zoom in" at bounding box center [706, 542] width 35 height 35
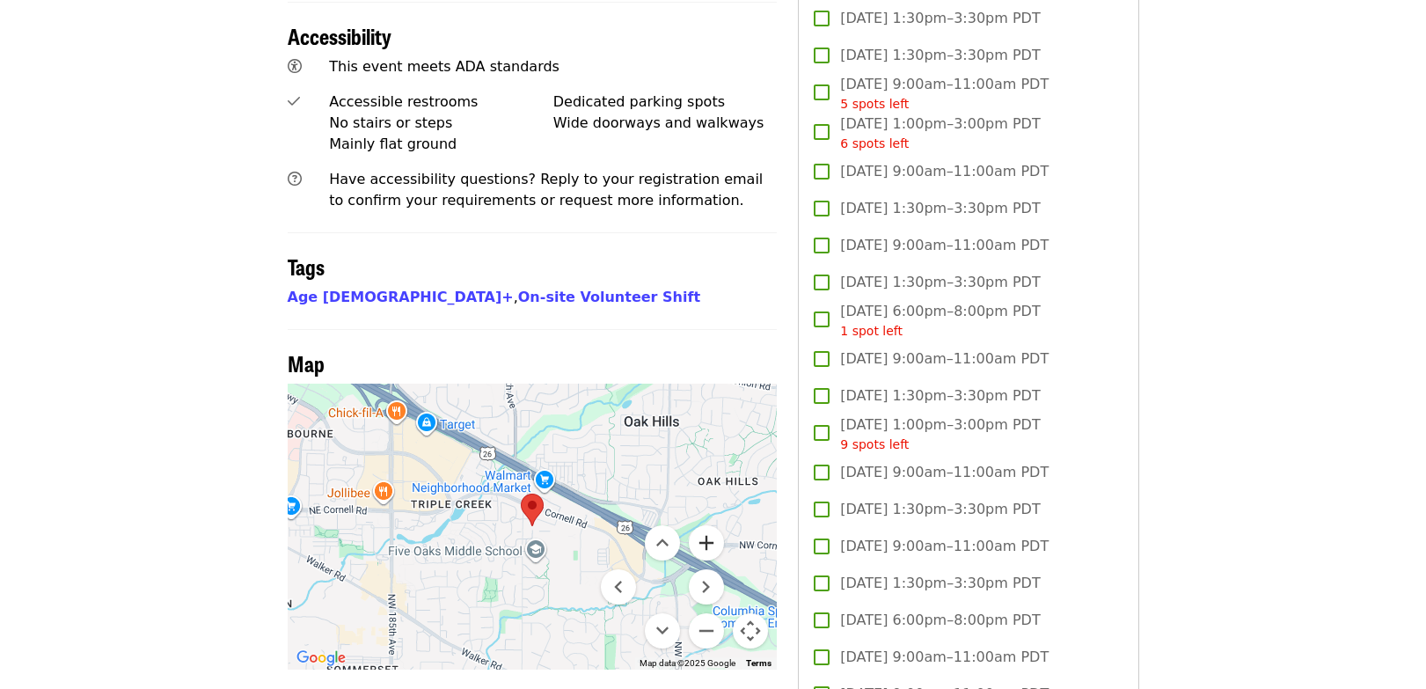
click at [704, 525] on button "Zoom in" at bounding box center [706, 542] width 35 height 35
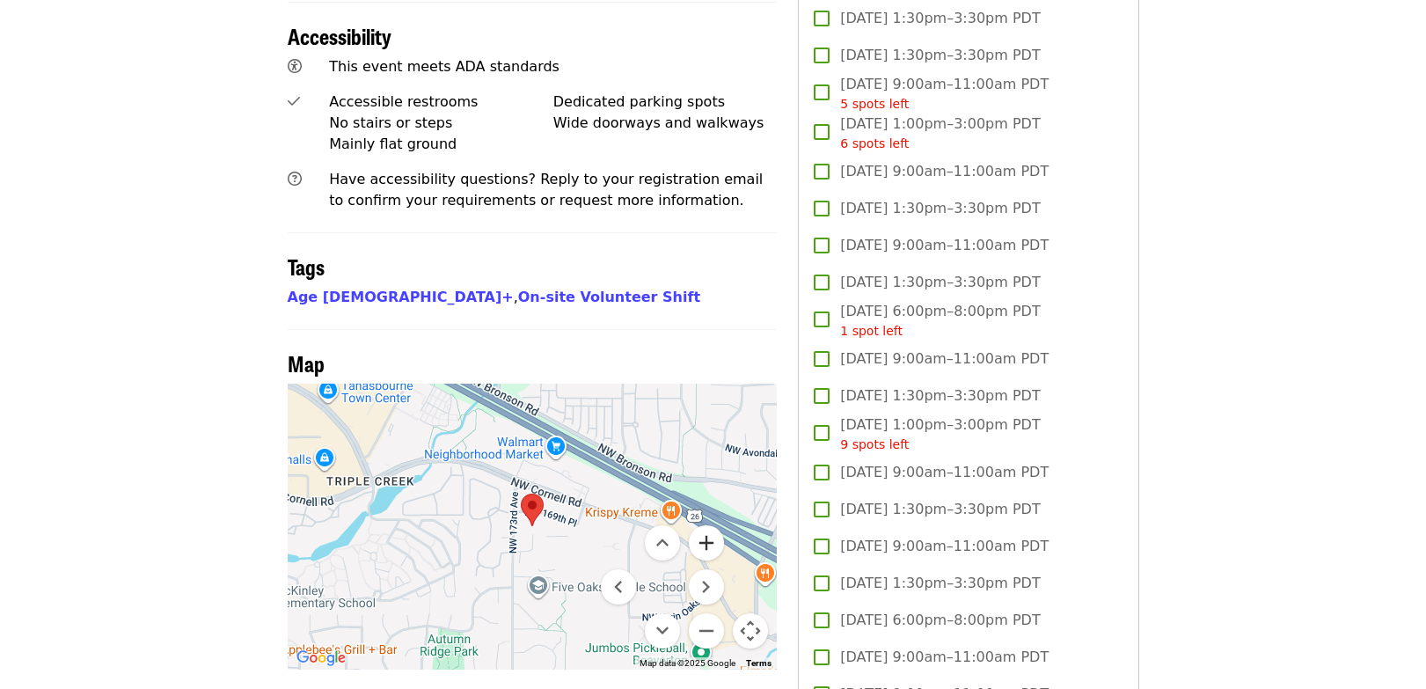
click at [704, 525] on button "Zoom in" at bounding box center [706, 542] width 35 height 35
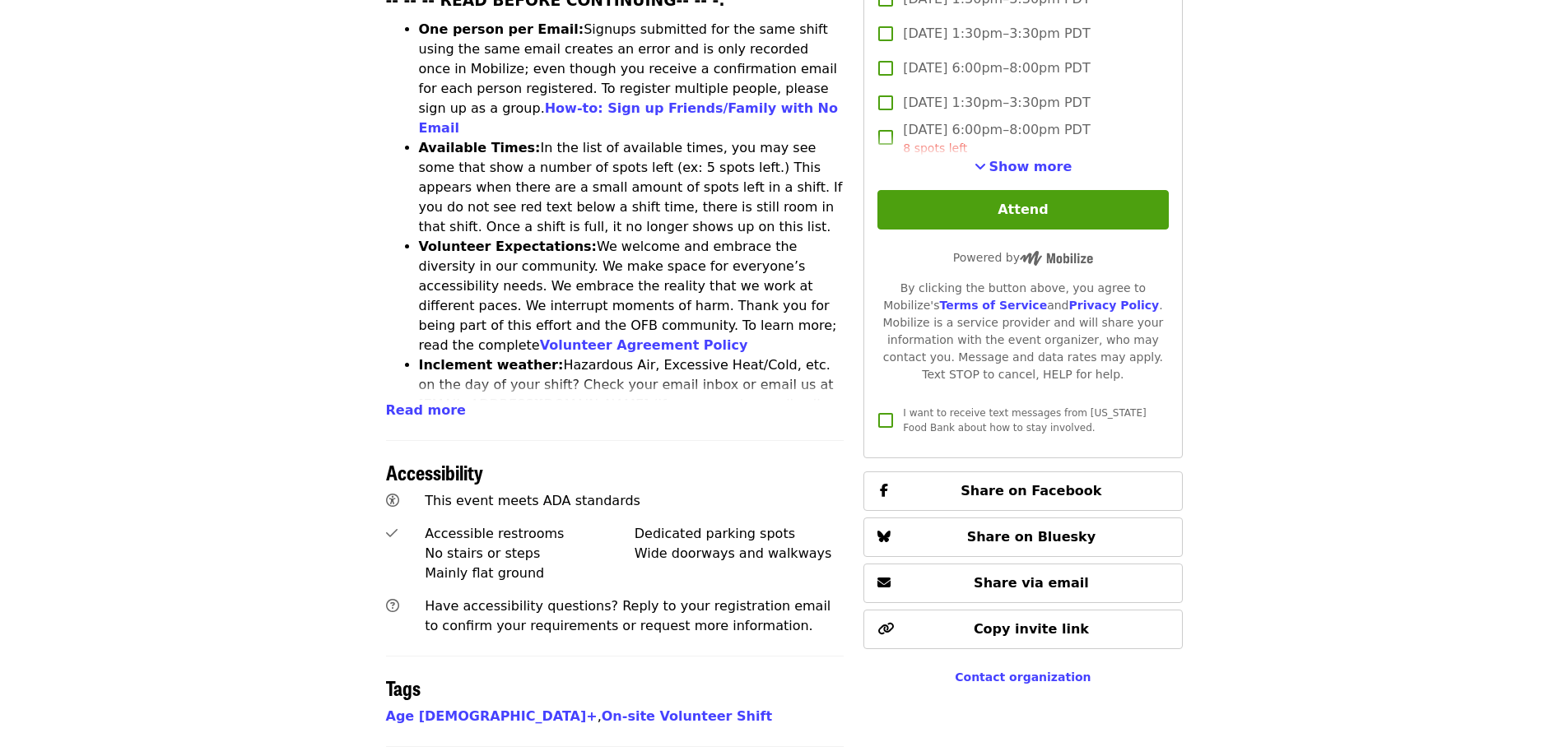
scroll to position [768, 0]
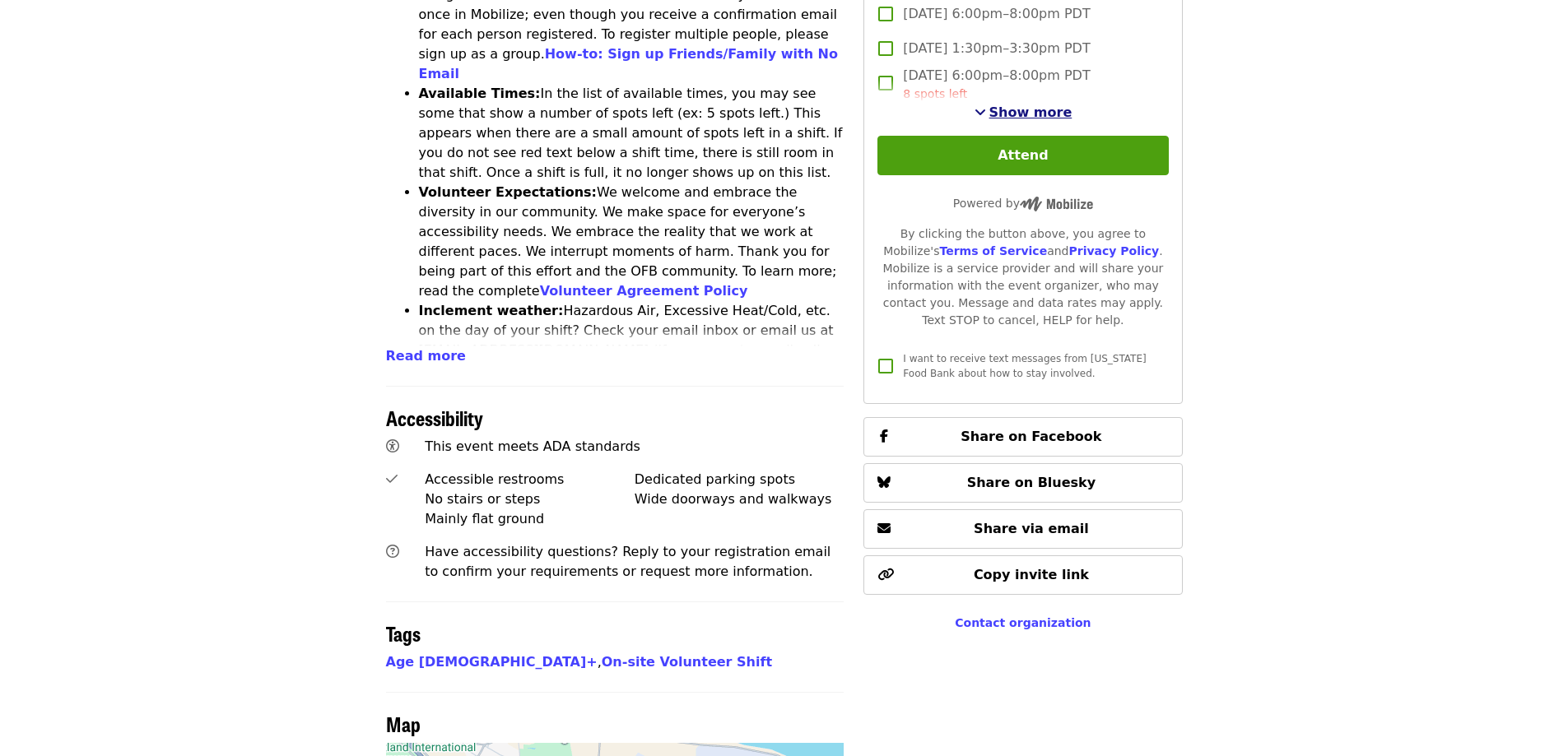
click at [1022, 109] on span "Show more" at bounding box center [1030, 112] width 83 height 16
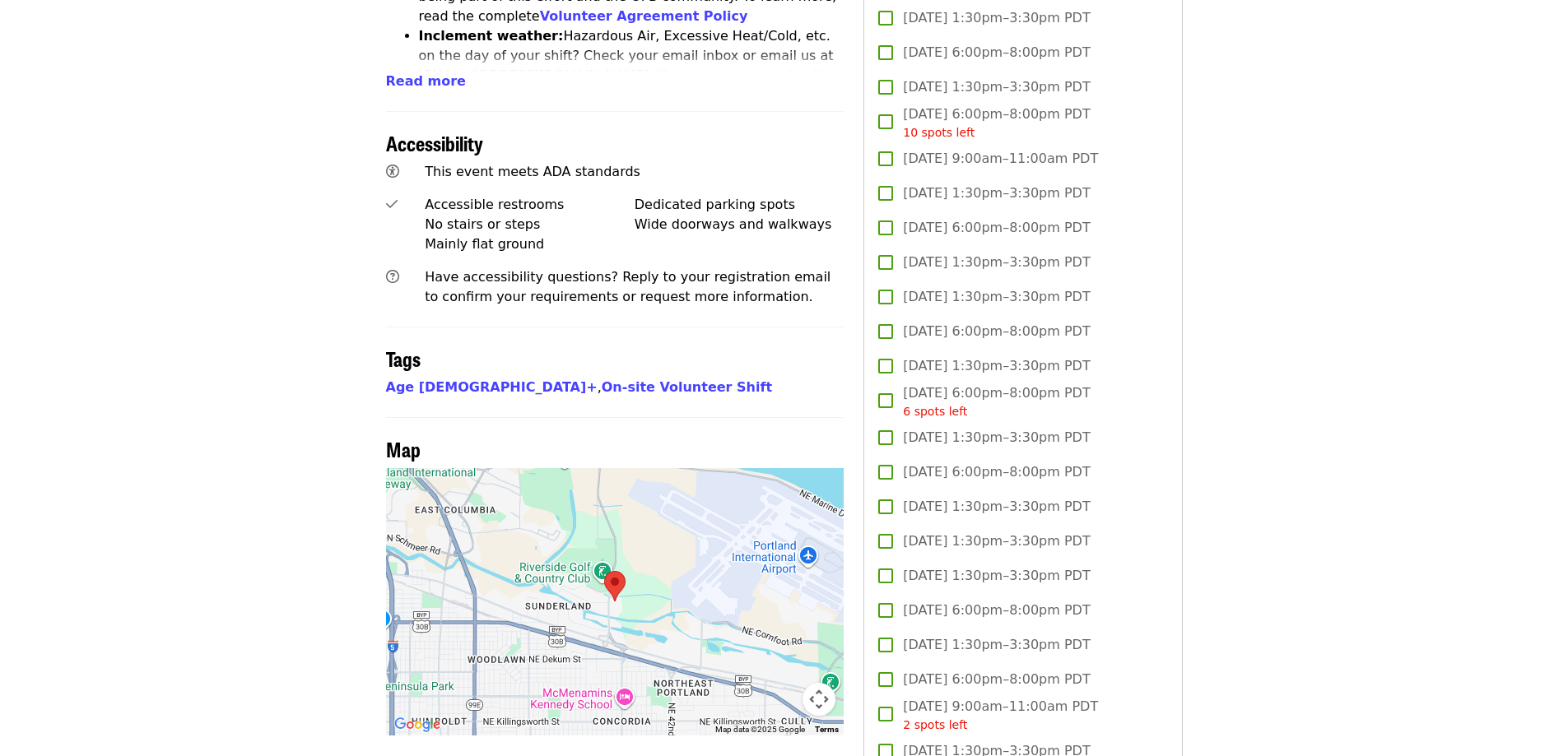
scroll to position [1069, 0]
